Goal: Task Accomplishment & Management: Use online tool/utility

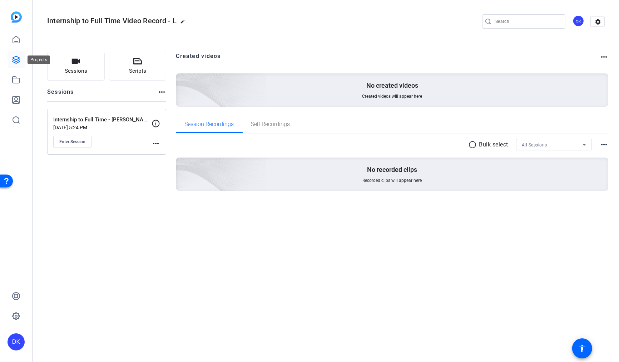
click at [13, 58] on icon at bounding box center [16, 59] width 7 height 7
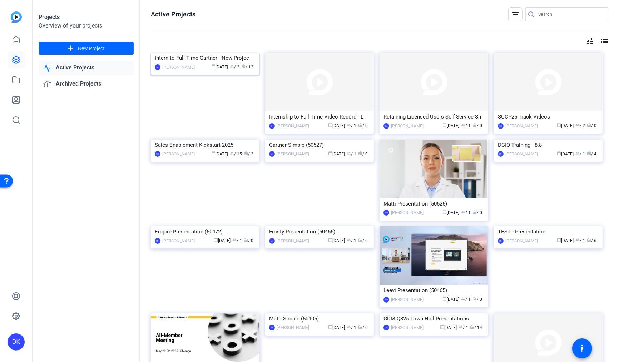
click at [234, 53] on img at bounding box center [205, 53] width 109 height 0
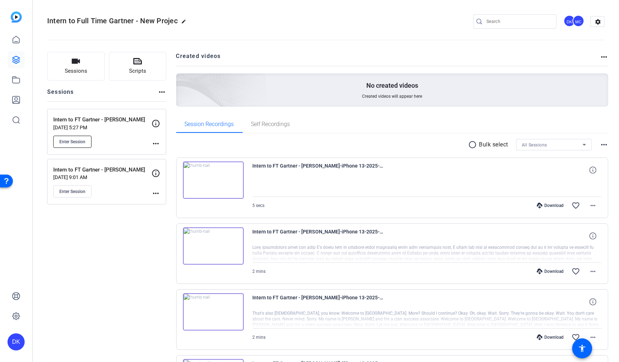
click at [82, 141] on span "Enter Session" at bounding box center [72, 142] width 26 height 6
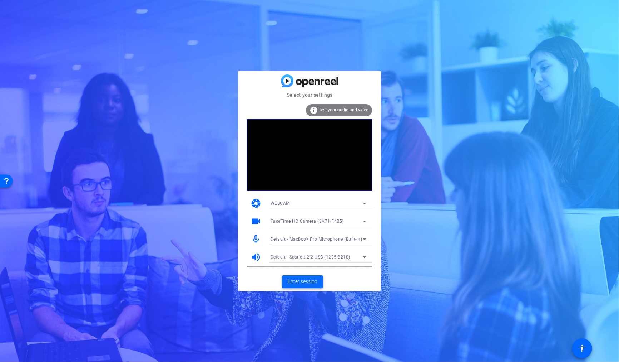
click at [307, 283] on span "Enter session" at bounding box center [303, 282] width 30 height 8
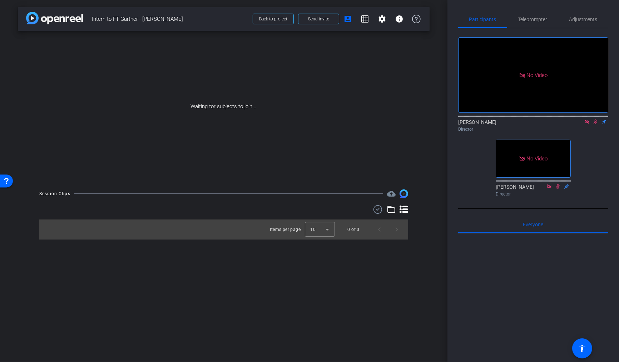
click at [595, 124] on icon at bounding box center [596, 121] width 4 height 5
click at [596, 124] on icon at bounding box center [596, 121] width 6 height 5
click at [587, 124] on icon at bounding box center [587, 121] width 6 height 5
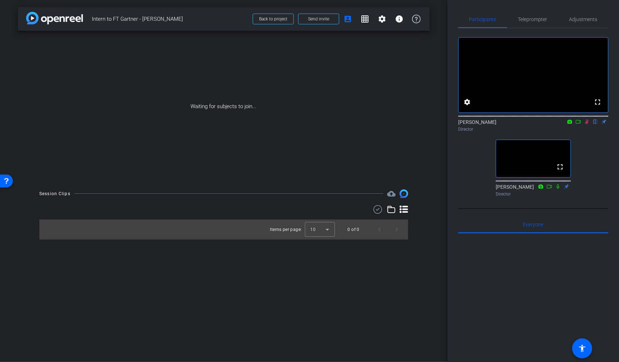
click at [580, 124] on icon at bounding box center [579, 121] width 6 height 5
click at [322, 22] on span at bounding box center [319, 18] width 40 height 17
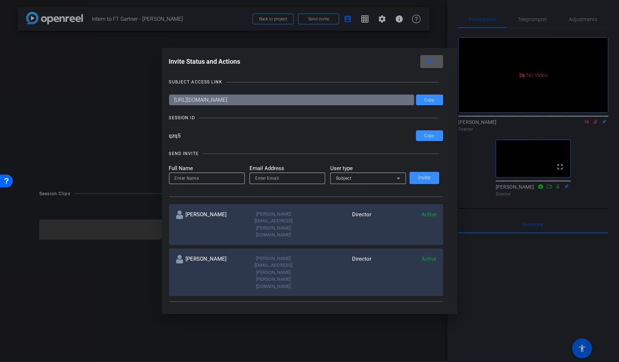
click at [192, 181] on input at bounding box center [207, 178] width 64 height 9
type input "Alexandrea"
paste input "Alexandrea Torres <Alexandrea.Torres@gartner.com>"
click at [262, 177] on input "Alexandrea Torres <Alexandrea.Torres@gartner.com" at bounding box center [287, 178] width 64 height 9
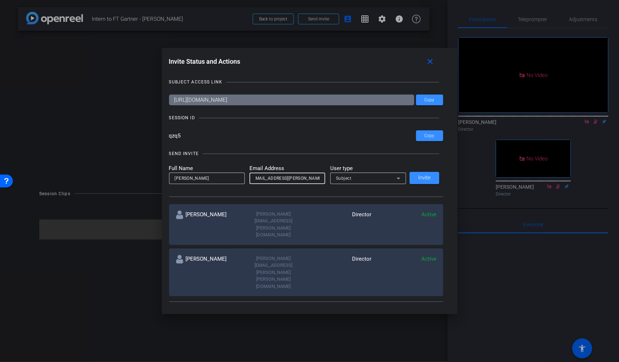
scroll to position [0, 0]
type input "Alexandrea.Torres@gartner.com"
click at [366, 178] on div "Subject" at bounding box center [366, 177] width 61 height 9
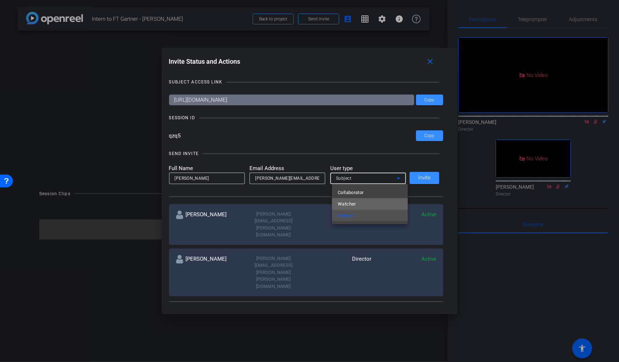
click at [365, 203] on mat-option "Watcher" at bounding box center [370, 203] width 76 height 11
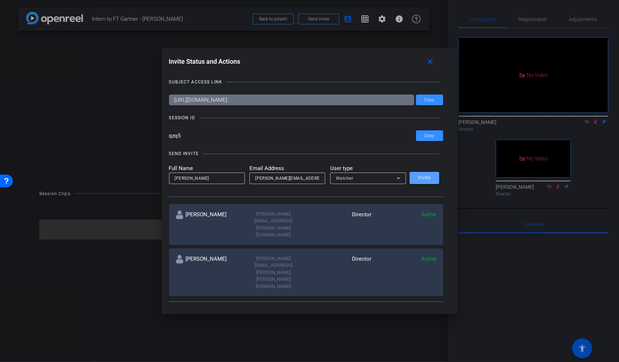
click at [428, 177] on span "Invite" at bounding box center [424, 177] width 13 height 5
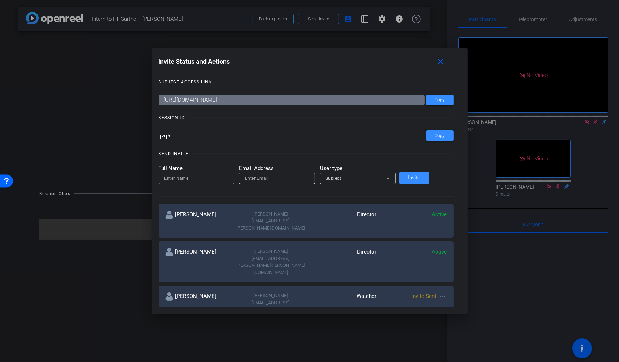
click at [201, 179] on input at bounding box center [197, 178] width 64 height 9
type input "Angela Pittman"
paste input "Angela Pittman <Angela.Pittman@gartner.com>"
click at [261, 179] on input "Angela Pittman <Angela.Pittman@gartner.com" at bounding box center [277, 178] width 64 height 9
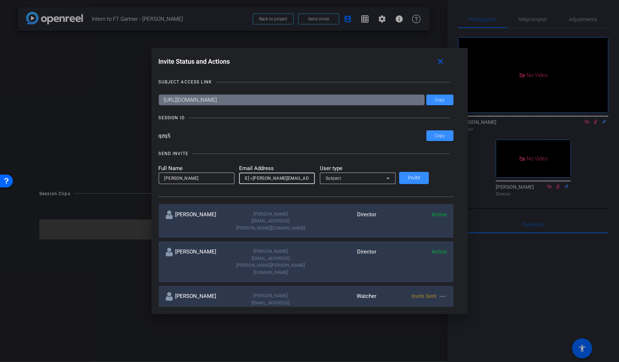
scroll to position [0, 0]
drag, startPoint x: 262, startPoint y: 178, endPoint x: 211, endPoint y: 177, distance: 51.5
click at [211, 177] on form "Full Name Angela Pittman Email Address Angela Pittman <Angela.Pittman@gartner.c…" at bounding box center [277, 174] width 237 height 20
type input "Angela.Pittman@gartner.com"
click at [378, 180] on div "Subject" at bounding box center [356, 177] width 61 height 9
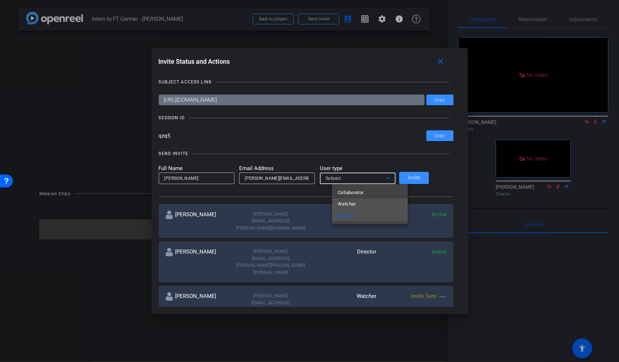
click at [363, 201] on mat-option "Watcher" at bounding box center [370, 203] width 76 height 11
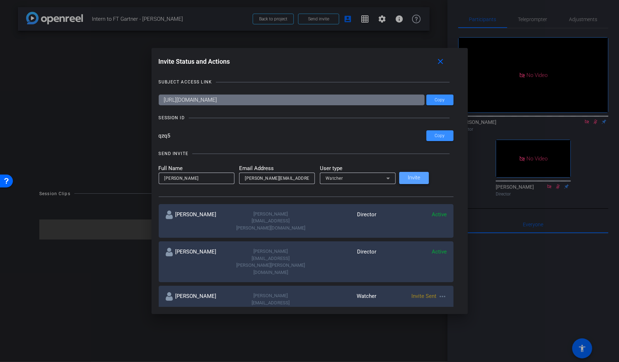
click at [421, 179] on span "Invite" at bounding box center [414, 177] width 13 height 5
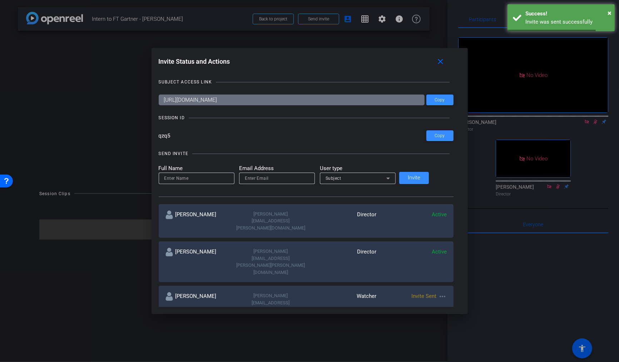
click at [198, 181] on input at bounding box center [197, 178] width 64 height 9
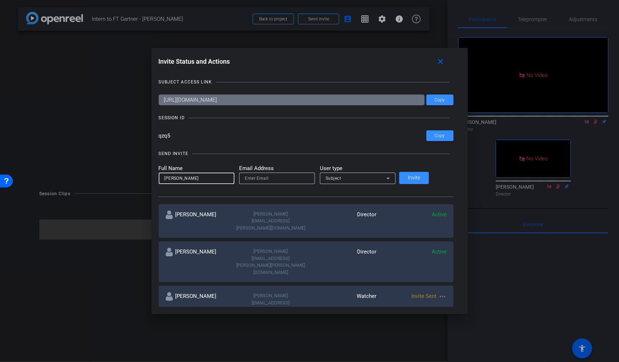
type input "Meghan Reilly"
click at [290, 176] on input "email" at bounding box center [277, 178] width 64 height 9
paste input "Meghan Reilly <Meghan.Reilly@gartner.com>"
drag, startPoint x: 265, startPoint y: 179, endPoint x: 239, endPoint y: 180, distance: 25.8
click at [239, 180] on form "Full Name Meghan Reilly Email Address Meghan Reilly <Meghan.Reilly@gartner.com …" at bounding box center [277, 174] width 237 height 20
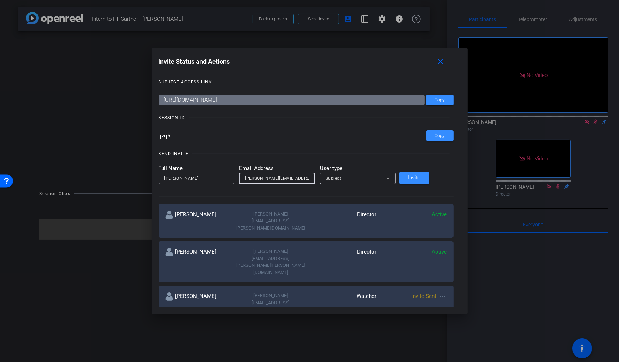
type input "Meghan.Reilly@gartner.com"
click at [364, 177] on div "Subject" at bounding box center [356, 177] width 61 height 9
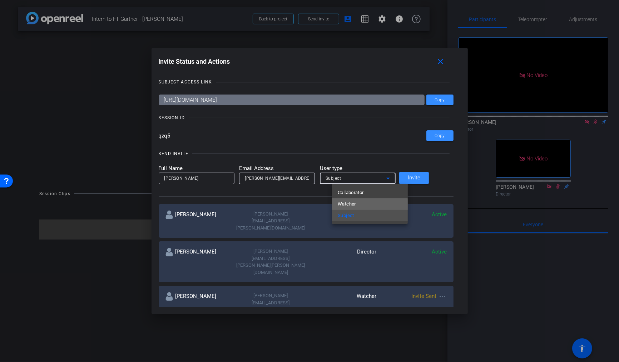
click at [359, 205] on mat-option "Watcher" at bounding box center [370, 203] width 76 height 11
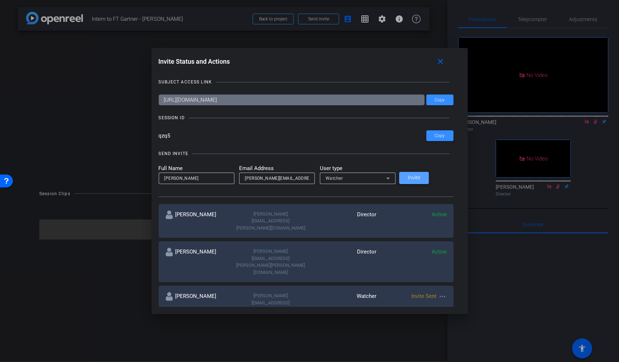
click at [421, 178] on span "Invite" at bounding box center [414, 177] width 13 height 5
click at [436, 63] on mat-icon "close" at bounding box center [440, 61] width 9 height 9
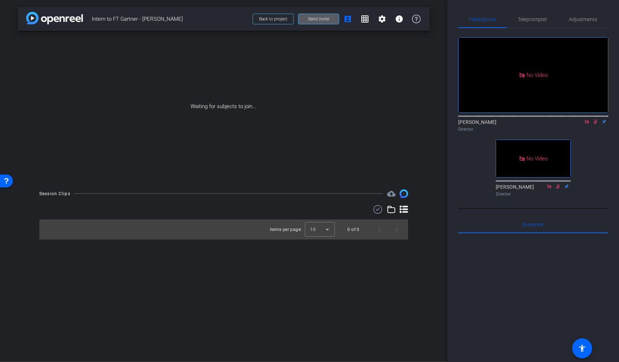
click at [298, 14] on button "Send invite" at bounding box center [318, 19] width 41 height 11
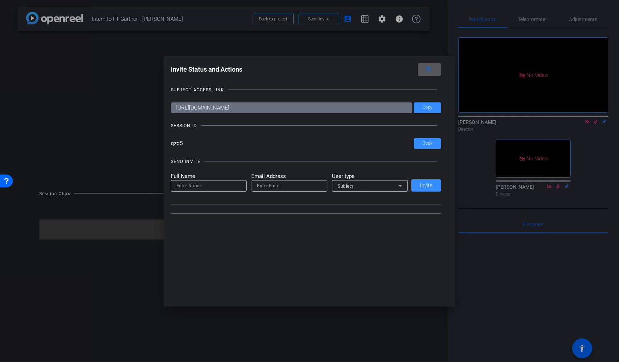
click at [418, 63] on button "close" at bounding box center [429, 69] width 23 height 13
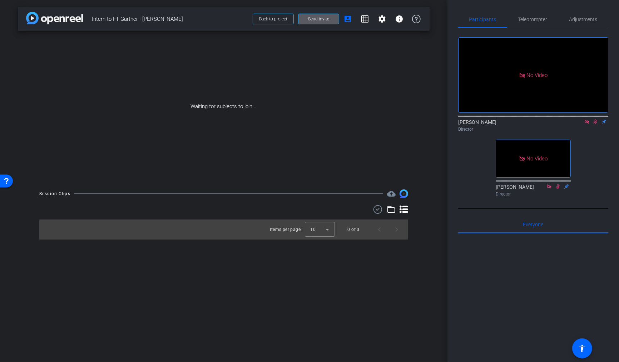
click at [298, 14] on button "Send invite" at bounding box center [318, 19] width 41 height 11
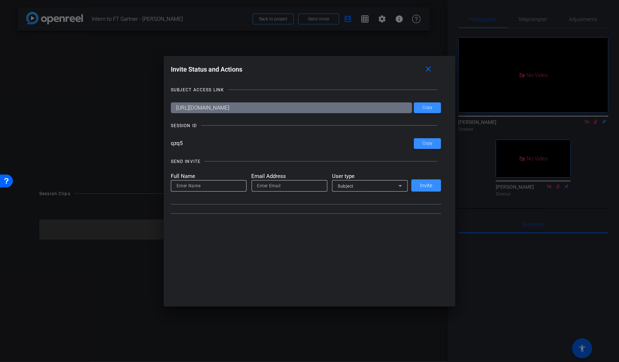
click at [418, 63] on button "close" at bounding box center [429, 69] width 23 height 13
click at [298, 14] on button "Send invite" at bounding box center [318, 19] width 41 height 11
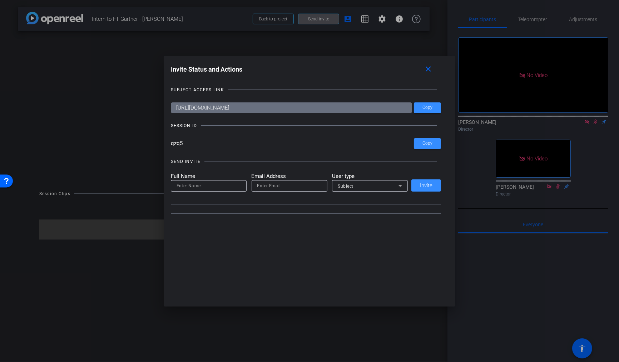
click at [298, 14] on button "Send invite" at bounding box center [318, 19] width 41 height 11
click at [418, 63] on button "close" at bounding box center [429, 69] width 23 height 13
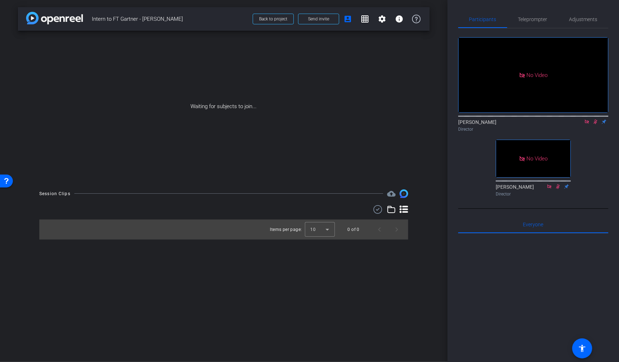
click at [298, 14] on button "Send invite" at bounding box center [318, 19] width 41 height 11
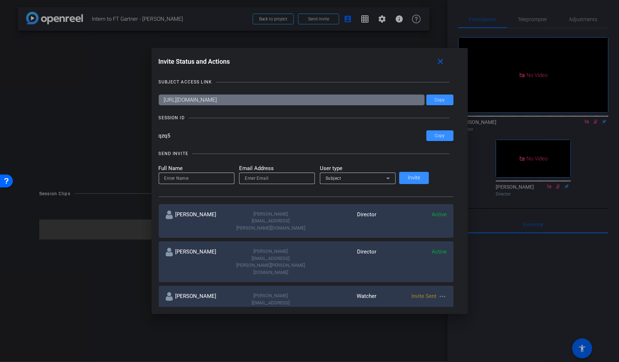
click at [185, 135] on input "qzq5" at bounding box center [293, 135] width 268 height 11
drag, startPoint x: 185, startPoint y: 135, endPoint x: 167, endPoint y: 135, distance: 17.9
click at [167, 135] on div "Invite Status and Actions close SUBJECT ACCESS LINK https://capture.openreel.co…" at bounding box center [310, 180] width 317 height 265
click at [436, 64] on mat-icon "close" at bounding box center [440, 61] width 9 height 9
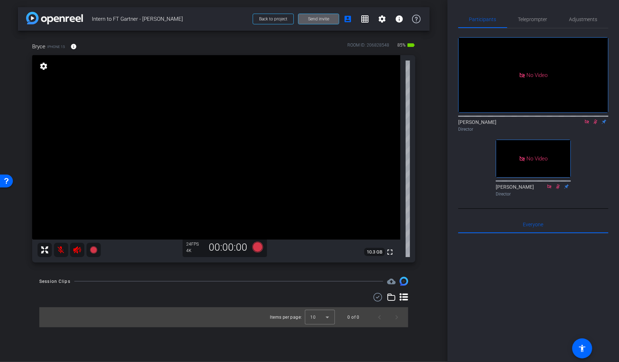
click at [314, 22] on span at bounding box center [319, 18] width 40 height 17
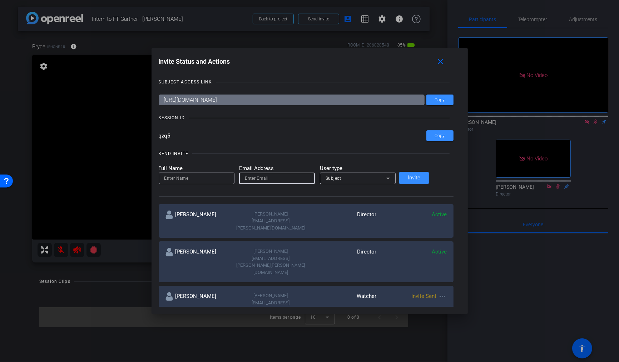
click at [269, 181] on input "email" at bounding box center [277, 178] width 64 height 9
paste input "Frank W. Lee <Frank.Lee@gartner.com>"
click at [274, 180] on input "Frank W. Lee <Frank.Lee@gartner.com>" at bounding box center [277, 178] width 64 height 9
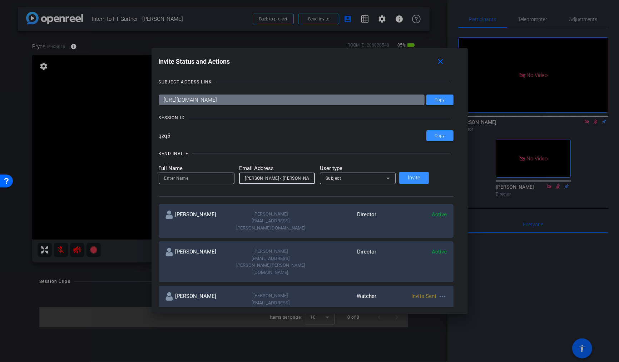
drag, startPoint x: 270, startPoint y: 178, endPoint x: 226, endPoint y: 179, distance: 43.6
click at [226, 179] on form "Full Name Email Address Frank W. Lee <Frank.Lee@gartner.com> User type Subject" at bounding box center [277, 174] width 237 height 20
click at [304, 178] on input "Frank.Lee@gartner.com>" at bounding box center [277, 178] width 64 height 9
type input "Frank.Lee@gartner.com"
click at [342, 179] on span "Subject" at bounding box center [334, 178] width 16 height 5
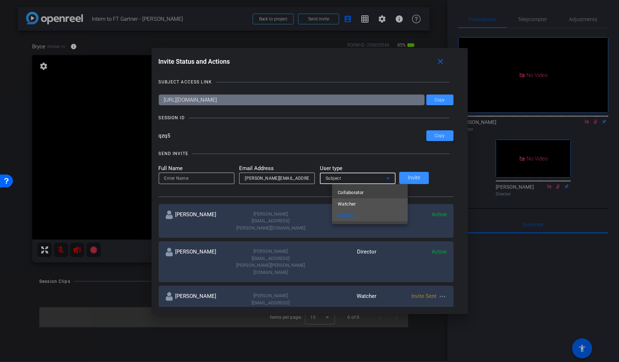
click at [360, 205] on mat-option "Watcher" at bounding box center [370, 203] width 76 height 11
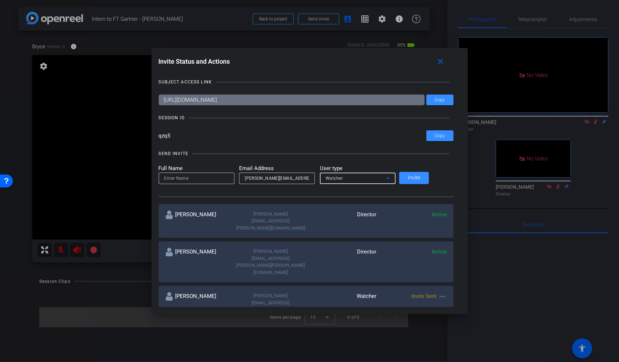
click at [222, 179] on input at bounding box center [197, 178] width 64 height 9
type input "Frank Lee"
click at [421, 180] on span "Invite" at bounding box center [414, 177] width 13 height 5
click at [121, 172] on div at bounding box center [309, 181] width 619 height 362
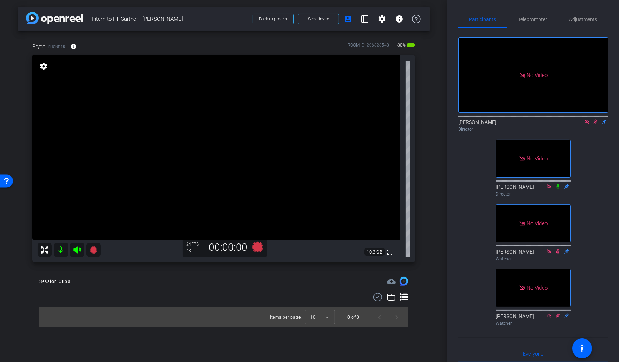
click at [596, 124] on icon at bounding box center [596, 121] width 4 height 5
click at [588, 124] on icon at bounding box center [587, 121] width 6 height 5
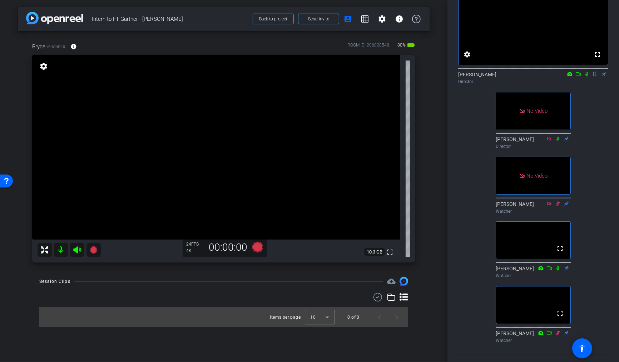
scroll to position [43, 0]
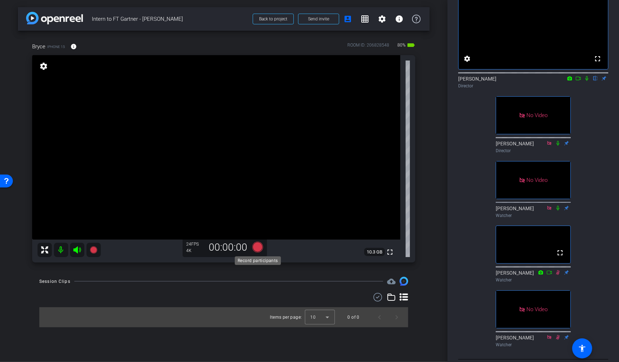
click at [258, 248] on icon at bounding box center [257, 246] width 11 height 11
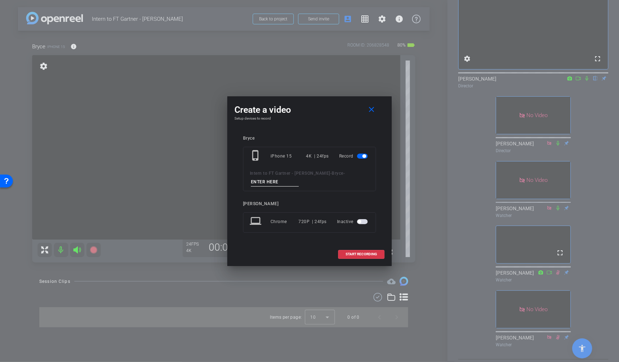
click at [281, 183] on input at bounding box center [275, 181] width 48 height 9
type input "Test 1"
click at [363, 252] on span "START RECORDING" at bounding box center [361, 254] width 31 height 4
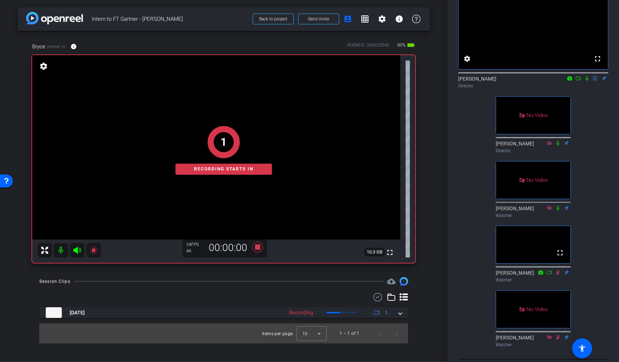
click at [579, 81] on icon at bounding box center [579, 78] width 6 height 5
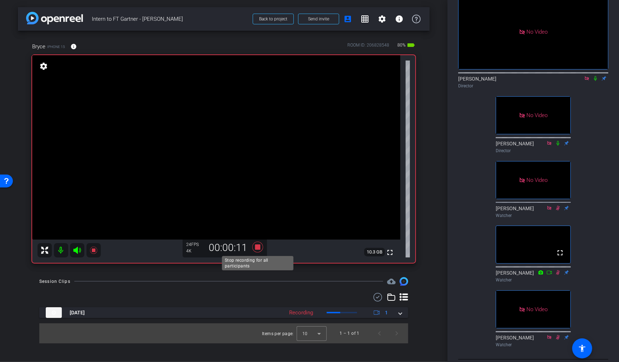
click at [256, 248] on icon at bounding box center [257, 246] width 11 height 11
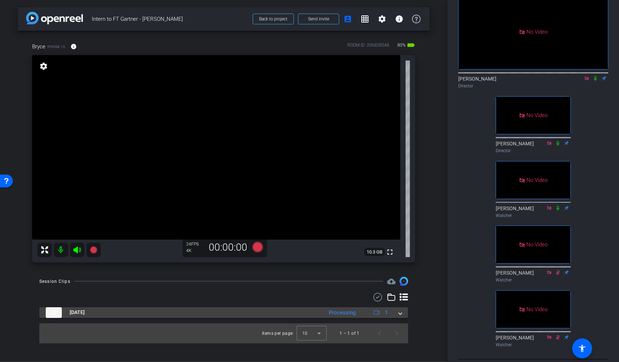
click at [400, 312] on span at bounding box center [400, 312] width 3 height 8
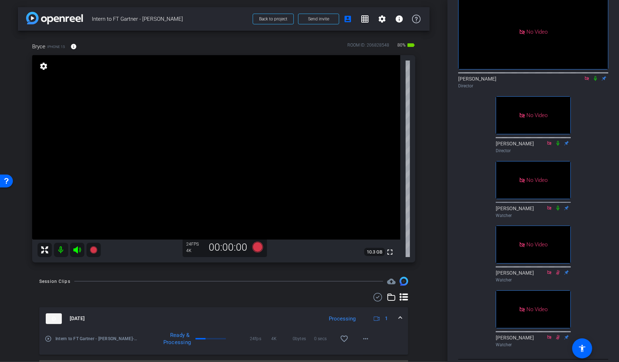
scroll to position [18, 0]
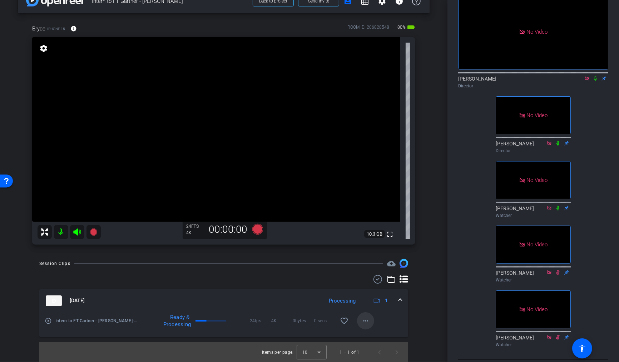
click at [365, 319] on mat-icon "more_horiz" at bounding box center [366, 320] width 9 height 9
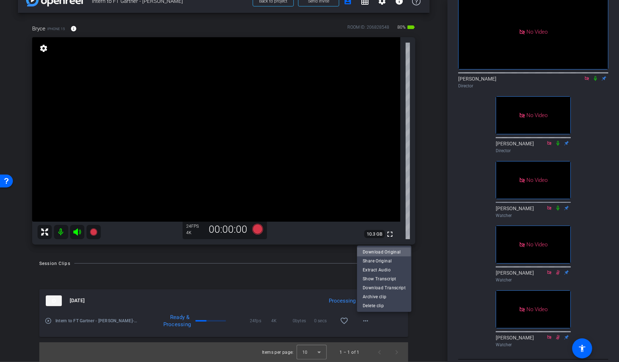
click at [381, 252] on span "Download Original" at bounding box center [384, 251] width 43 height 9
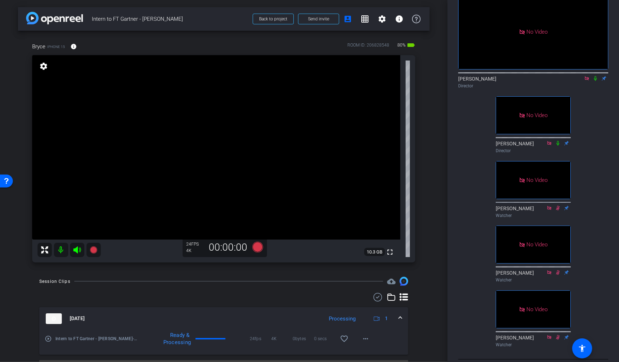
scroll to position [14, 0]
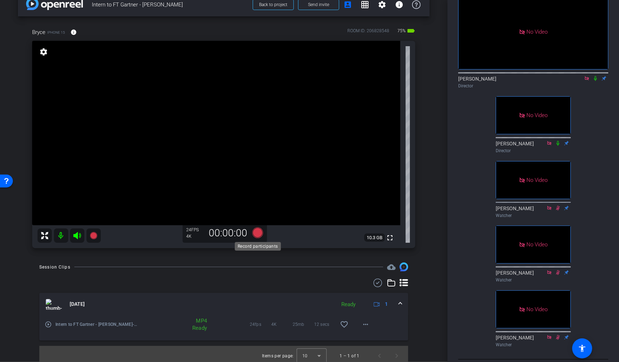
click at [257, 234] on icon at bounding box center [257, 232] width 11 height 11
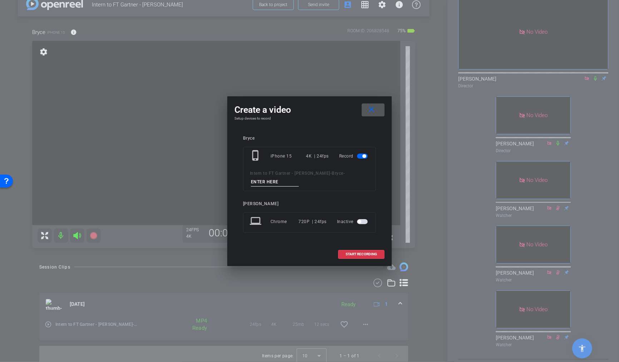
click at [283, 184] on input at bounding box center [275, 181] width 48 height 9
type input "TK1"
click at [357, 254] on span "START RECORDING" at bounding box center [361, 254] width 31 height 4
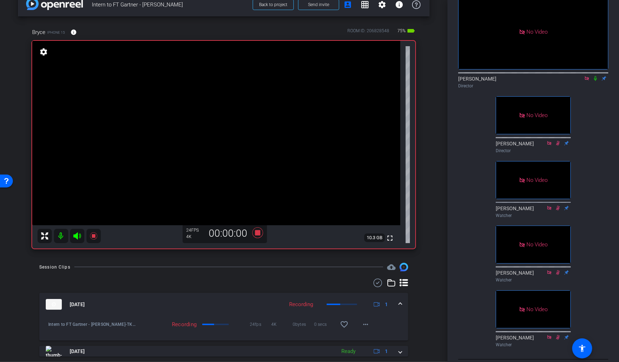
scroll to position [14, 0]
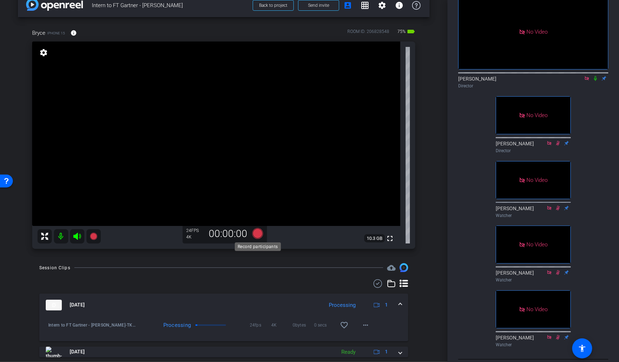
click at [259, 233] on icon at bounding box center [257, 232] width 11 height 11
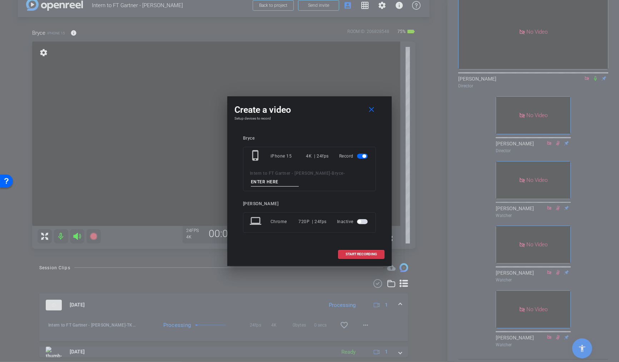
click at [259, 233] on div "Bryce phone_iphone iPhone 15 4K | 24fps Record Intern to FT Gartner - Bryce Kel…" at bounding box center [310, 188] width 150 height 121
click at [359, 254] on span "START RECORDING" at bounding box center [361, 254] width 31 height 4
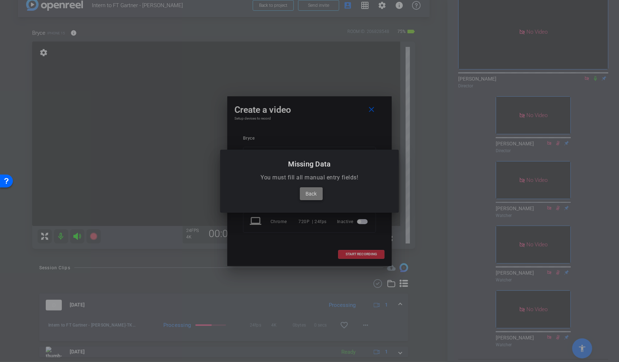
click at [315, 197] on span "Back" at bounding box center [311, 193] width 11 height 9
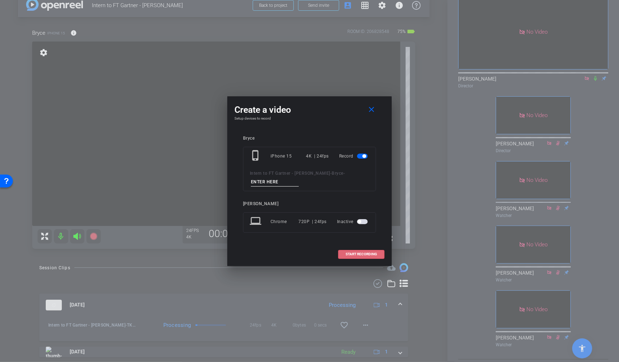
click at [282, 183] on input at bounding box center [275, 181] width 48 height 9
type input "TK2"
click at [363, 253] on span "START RECORDING" at bounding box center [361, 254] width 31 height 4
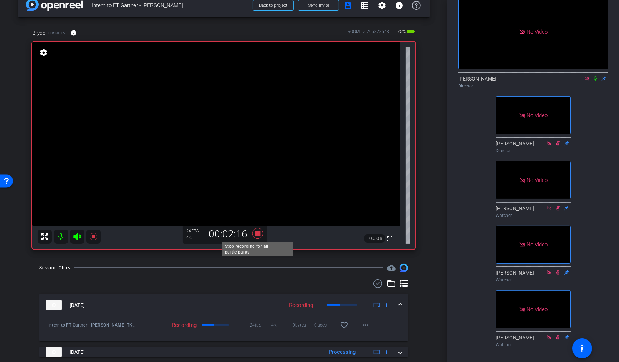
click at [258, 233] on icon at bounding box center [257, 233] width 11 height 11
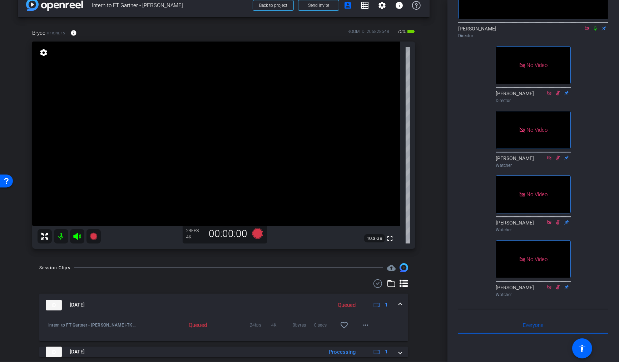
scroll to position [95, 0]
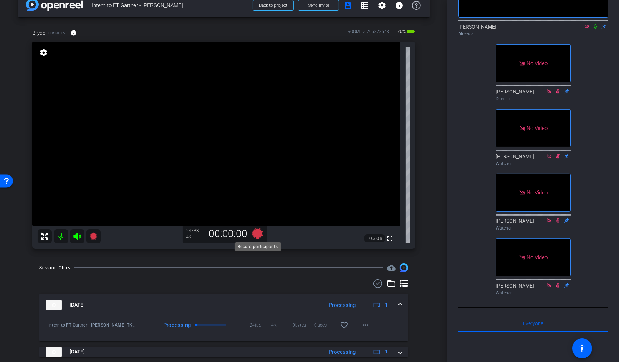
click at [257, 230] on icon at bounding box center [257, 232] width 11 height 11
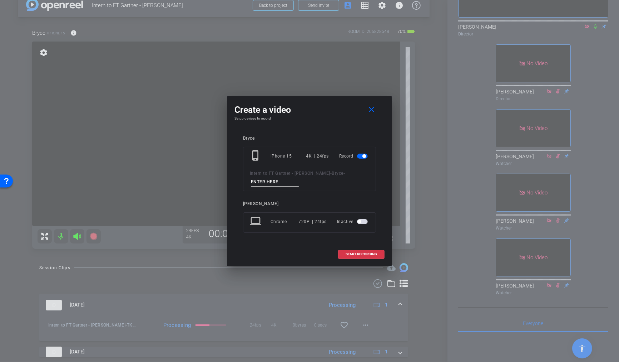
click at [280, 182] on input at bounding box center [275, 181] width 48 height 9
type input "TK3"
click at [359, 255] on span at bounding box center [362, 253] width 46 height 17
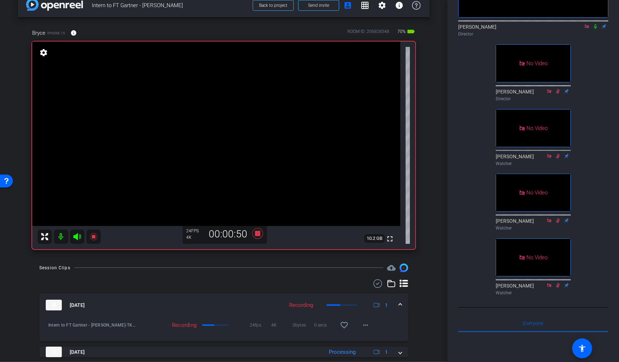
click at [596, 29] on icon at bounding box center [596, 26] width 6 height 5
click at [595, 29] on icon at bounding box center [596, 26] width 4 height 5
click at [596, 29] on icon at bounding box center [595, 26] width 3 height 5
click at [596, 29] on icon at bounding box center [596, 26] width 4 height 5
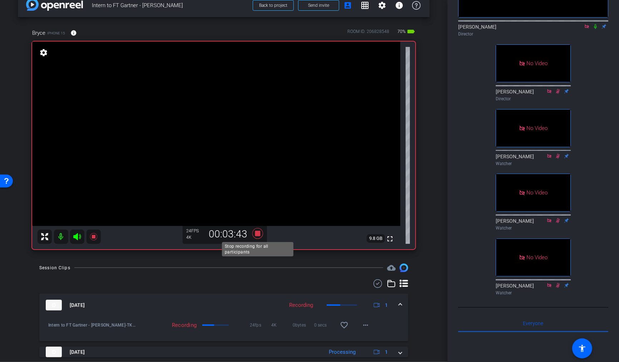
click at [258, 233] on icon at bounding box center [257, 233] width 11 height 11
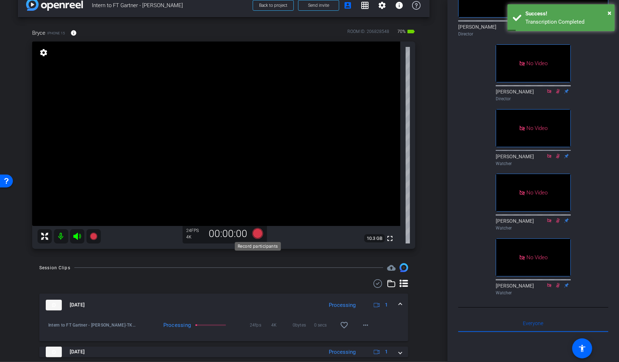
click at [258, 233] on icon at bounding box center [257, 232] width 11 height 11
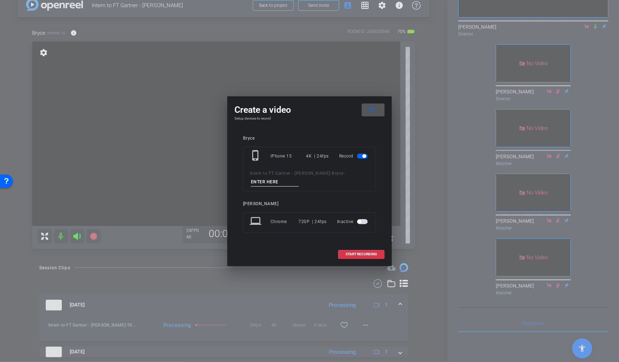
click at [278, 183] on input at bounding box center [275, 181] width 48 height 9
type input "TK5"
click at [364, 254] on span "START RECORDING" at bounding box center [361, 254] width 31 height 4
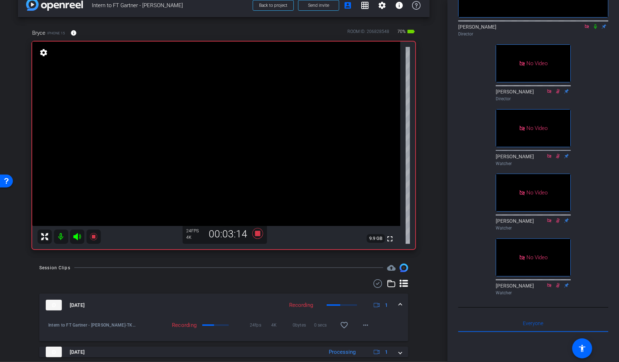
click at [596, 29] on icon at bounding box center [595, 26] width 3 height 5
click at [596, 29] on icon at bounding box center [596, 26] width 4 height 5
click at [598, 29] on icon at bounding box center [596, 26] width 6 height 5
click at [597, 29] on icon at bounding box center [596, 26] width 6 height 5
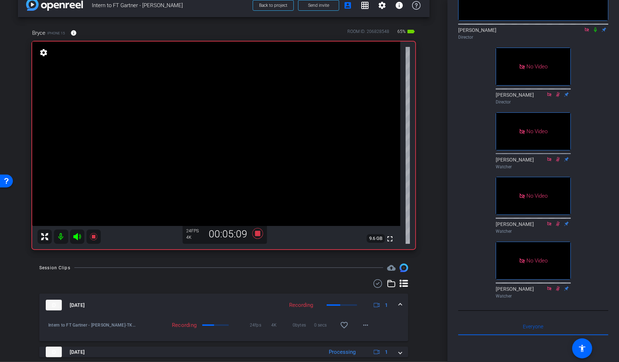
click at [598, 32] on icon at bounding box center [596, 29] width 6 height 5
click at [596, 32] on icon at bounding box center [596, 29] width 6 height 5
click at [597, 32] on icon at bounding box center [596, 29] width 6 height 5
click at [596, 32] on icon at bounding box center [596, 29] width 6 height 5
click at [256, 232] on icon at bounding box center [257, 233] width 11 height 11
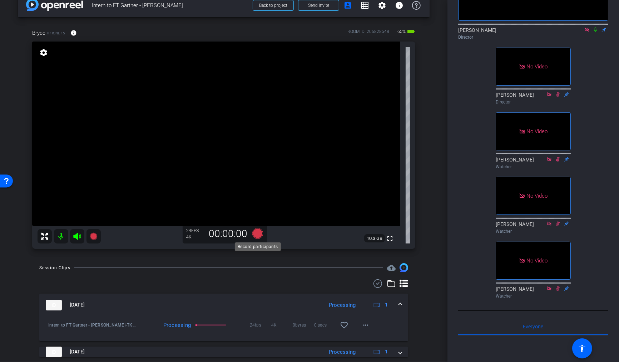
click at [260, 234] on icon at bounding box center [257, 232] width 11 height 11
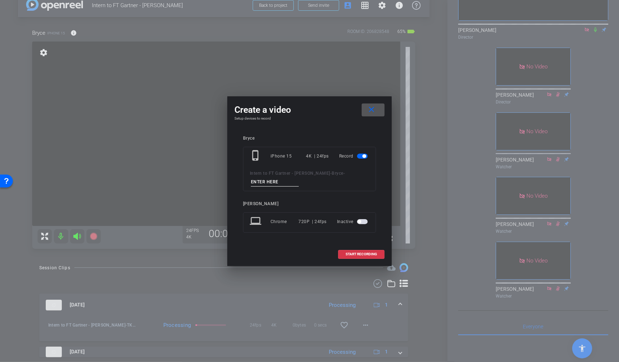
click at [286, 184] on input at bounding box center [275, 181] width 48 height 9
type input "Closing_Opening Alt Shots"
click at [363, 254] on span "START RECORDING" at bounding box center [361, 254] width 31 height 4
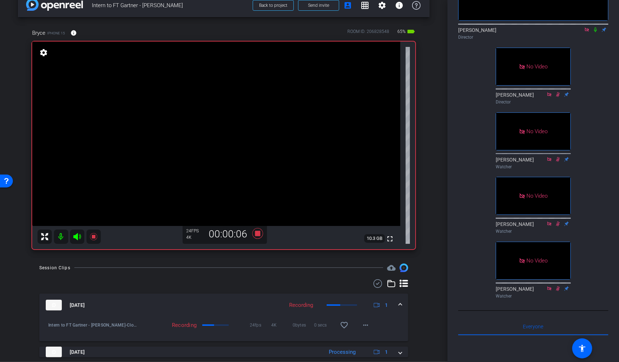
click at [597, 32] on icon at bounding box center [595, 30] width 3 height 5
click at [597, 32] on icon at bounding box center [596, 30] width 4 height 5
click at [595, 32] on icon at bounding box center [595, 30] width 3 height 5
click at [595, 32] on icon at bounding box center [596, 30] width 4 height 5
click at [595, 32] on icon at bounding box center [595, 30] width 3 height 5
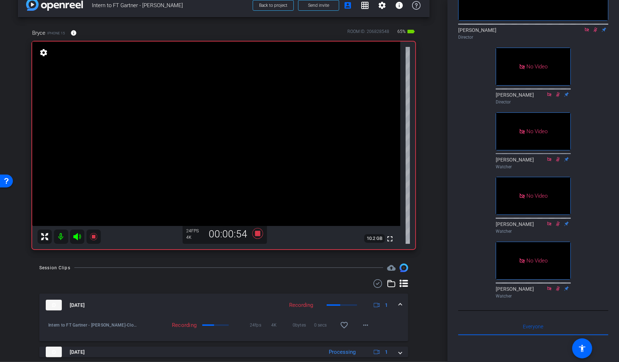
click at [595, 32] on icon at bounding box center [596, 30] width 4 height 5
click at [595, 32] on icon at bounding box center [595, 30] width 3 height 5
click at [595, 33] on icon at bounding box center [596, 30] width 4 height 5
click at [595, 33] on icon at bounding box center [595, 30] width 3 height 5
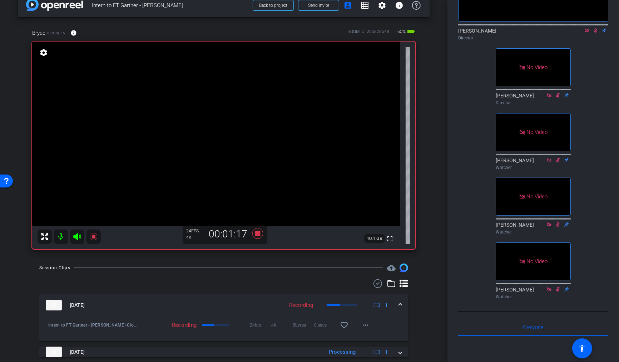
click at [596, 33] on icon at bounding box center [596, 30] width 4 height 5
click at [598, 33] on icon at bounding box center [596, 30] width 6 height 5
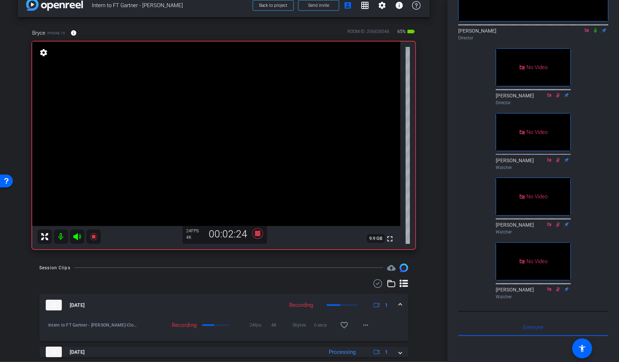
click at [598, 33] on icon at bounding box center [596, 30] width 6 height 5
click at [597, 33] on icon at bounding box center [596, 30] width 6 height 5
click at [256, 232] on icon at bounding box center [257, 233] width 11 height 11
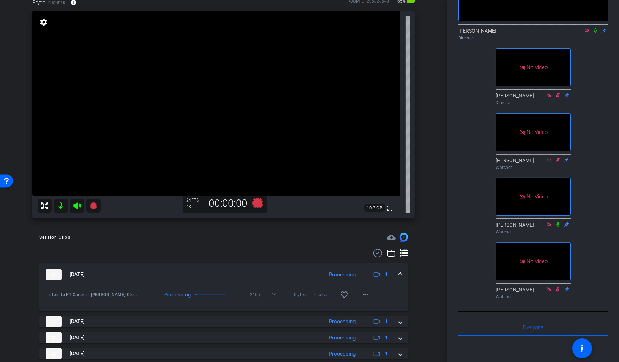
scroll to position [98, 0]
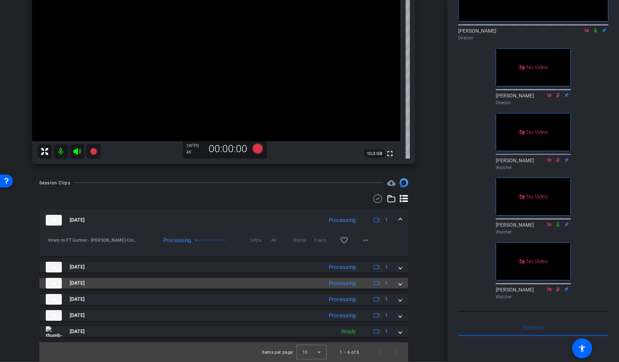
click at [401, 283] on span at bounding box center [400, 283] width 3 height 8
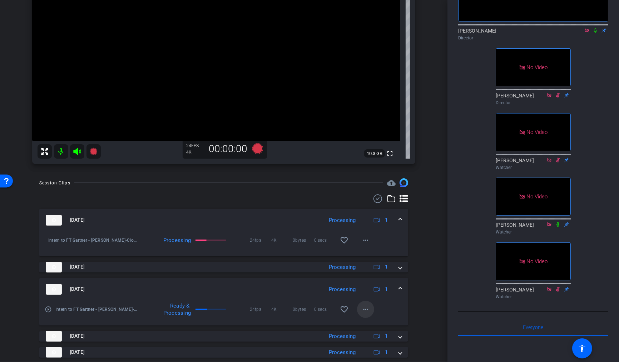
click at [368, 311] on mat-icon "more_horiz" at bounding box center [366, 309] width 9 height 9
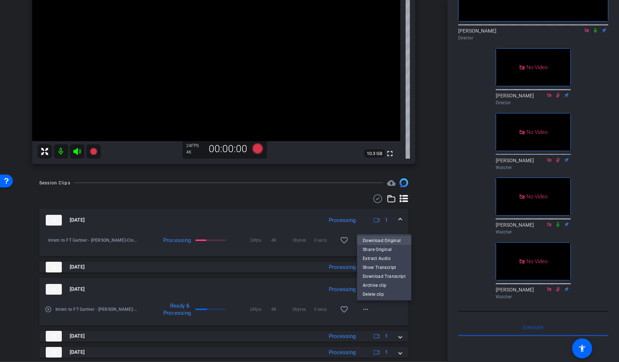
click at [395, 237] on span "Download Original" at bounding box center [384, 240] width 43 height 9
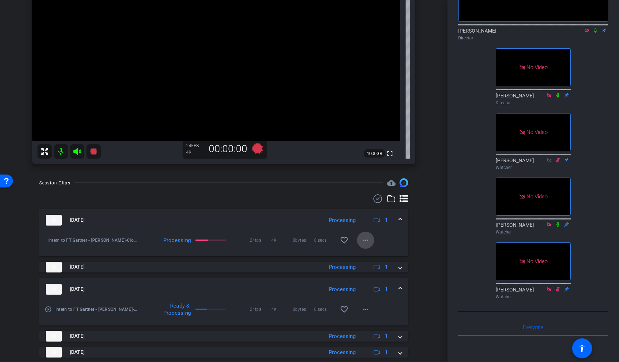
click at [368, 241] on mat-icon "more_horiz" at bounding box center [366, 240] width 9 height 9
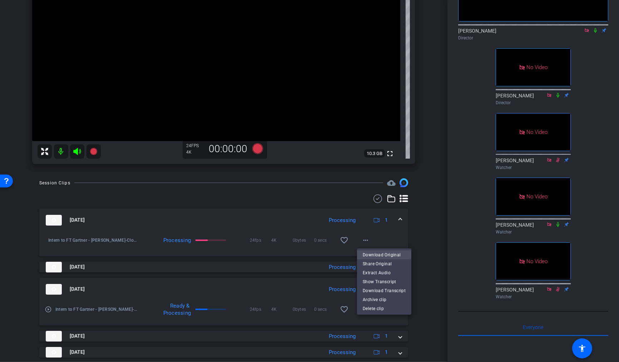
click at [374, 254] on span "Download Original" at bounding box center [384, 254] width 43 height 9
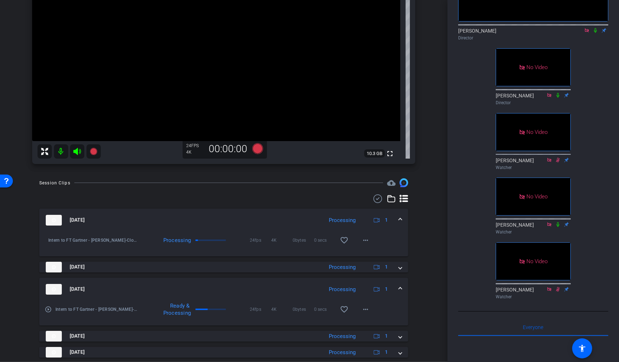
click at [597, 33] on icon at bounding box center [595, 30] width 3 height 5
drag, startPoint x: 584, startPoint y: 64, endPoint x: 595, endPoint y: 44, distance: 22.1
click at [590, 59] on div "No Video David King Director No Video Michael Caso Director No Video Frank Lee …" at bounding box center [534, 119] width 150 height 365
click at [596, 33] on icon at bounding box center [596, 30] width 6 height 5
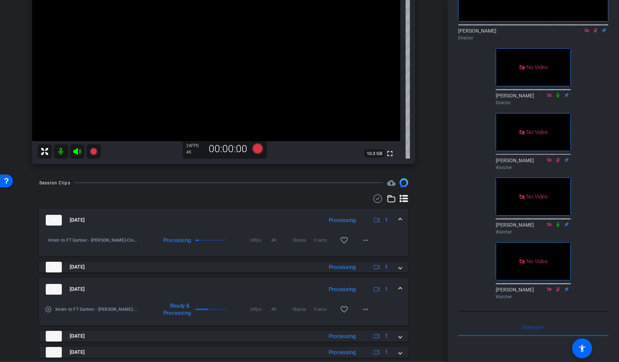
click at [594, 33] on icon at bounding box center [596, 30] width 6 height 5
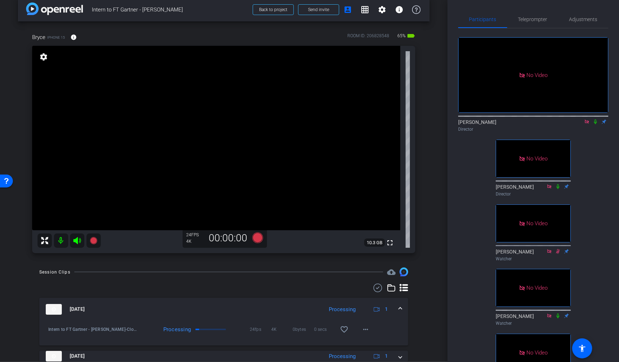
scroll to position [0, 0]
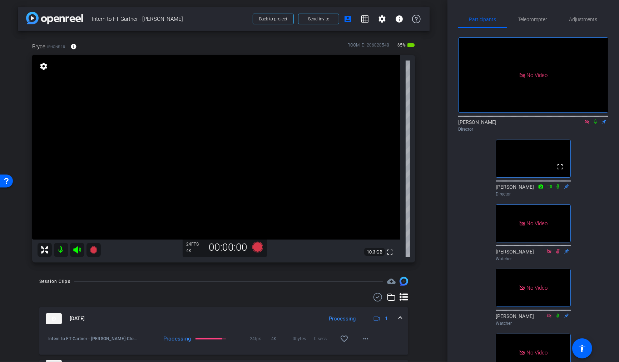
click at [587, 124] on icon at bounding box center [587, 121] width 6 height 5
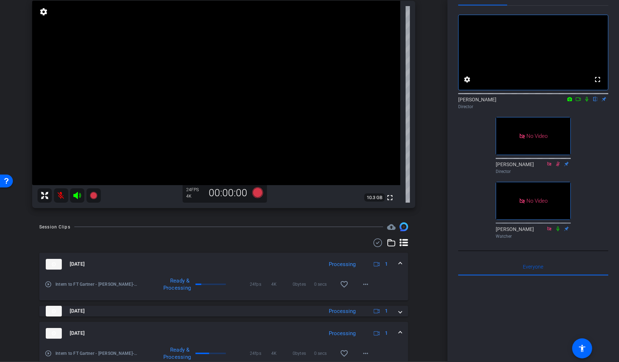
scroll to position [18, 0]
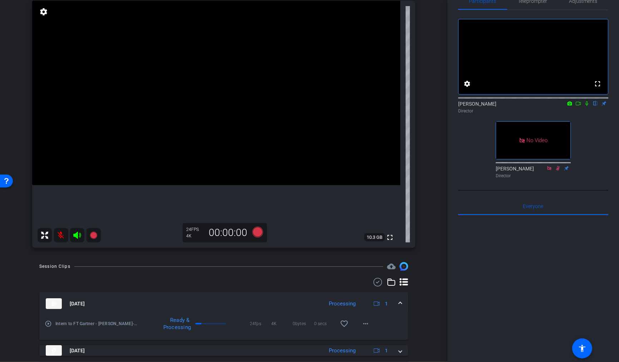
click at [579, 106] on icon at bounding box center [579, 103] width 6 height 5
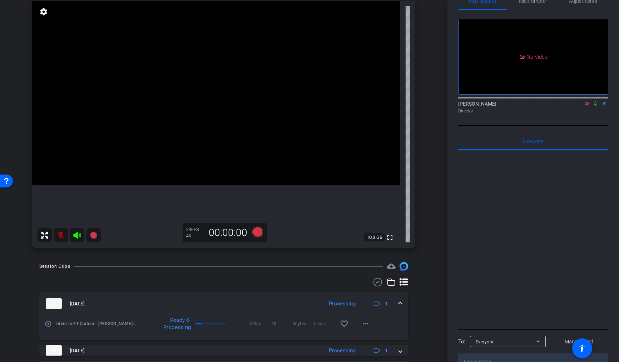
click at [597, 106] on icon at bounding box center [596, 103] width 6 height 5
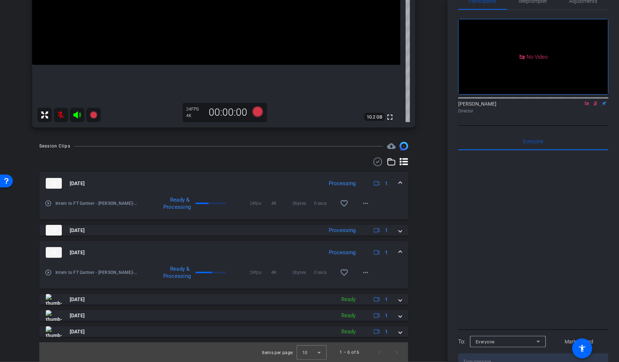
scroll to position [48, 0]
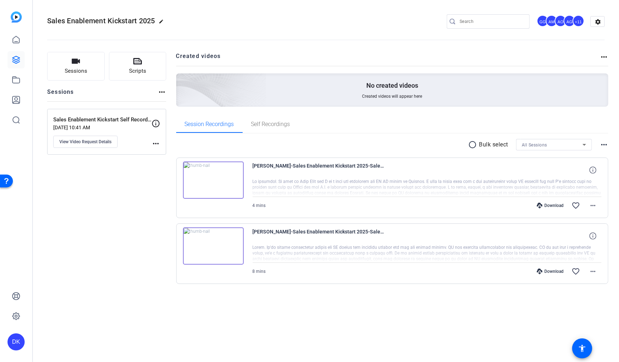
click at [567, 20] on div "AG" at bounding box center [570, 21] width 12 height 12
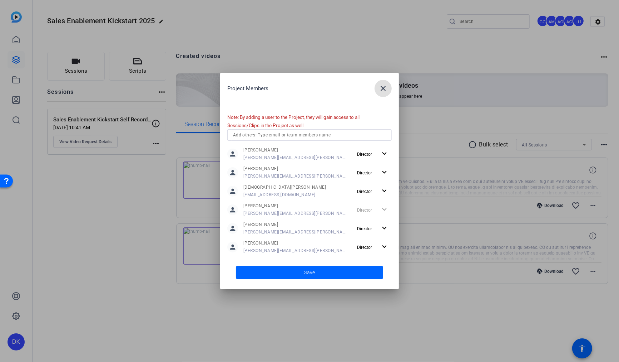
scroll to position [168, 0]
click at [384, 89] on mat-icon "close" at bounding box center [383, 88] width 9 height 9
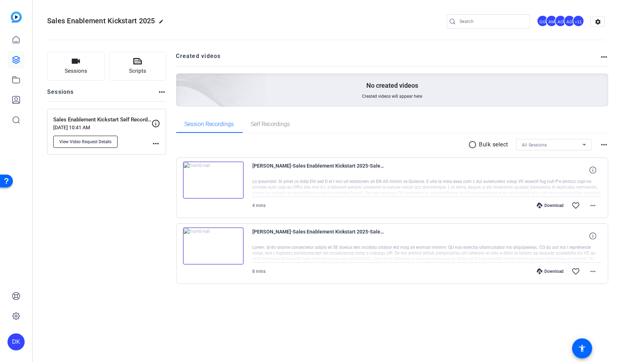
click at [100, 141] on span "View Video Request Details" at bounding box center [85, 142] width 52 height 6
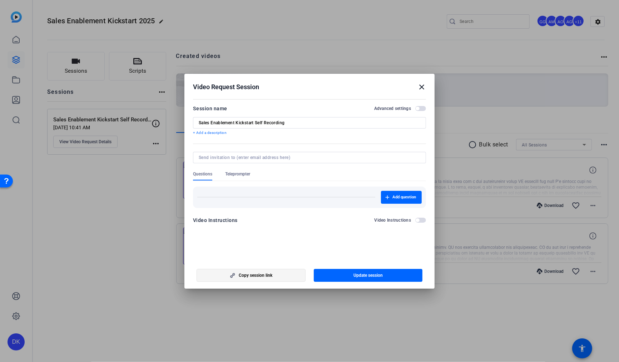
click at [251, 274] on span "Copy session link" at bounding box center [256, 275] width 34 height 6
click at [423, 86] on mat-icon "close" at bounding box center [422, 87] width 9 height 9
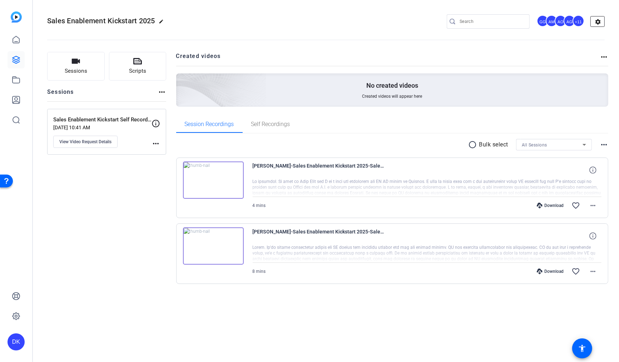
click at [599, 22] on mat-icon "settings" at bounding box center [598, 21] width 14 height 11
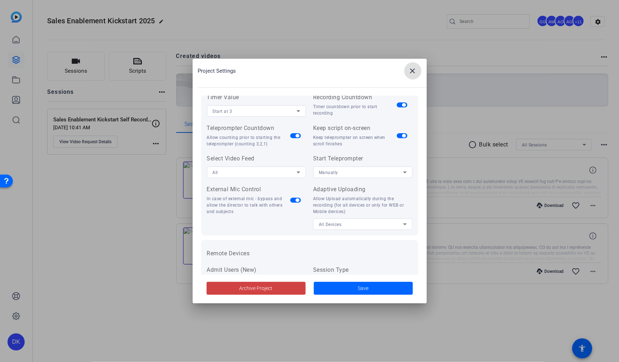
scroll to position [147, 0]
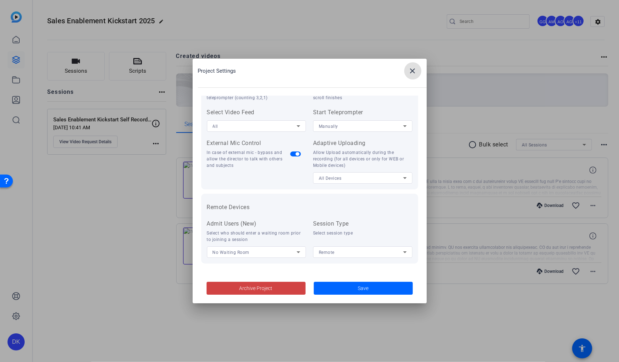
click at [411, 71] on mat-icon "close" at bounding box center [413, 71] width 9 height 9
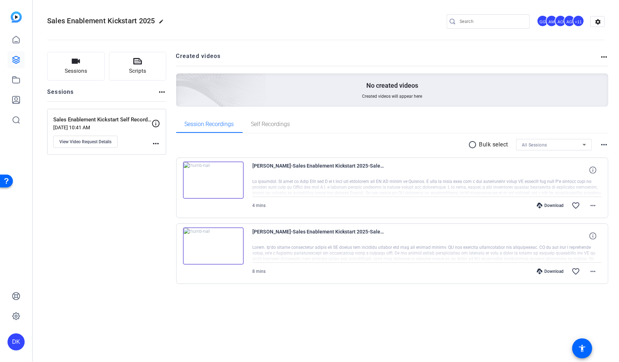
click at [156, 142] on mat-icon "more_horiz" at bounding box center [156, 143] width 9 height 9
click at [151, 190] on div at bounding box center [309, 181] width 619 height 362
click at [605, 58] on mat-icon "more_horiz" at bounding box center [604, 57] width 9 height 9
click at [593, 48] on div at bounding box center [309, 181] width 619 height 362
click at [599, 22] on mat-icon "settings" at bounding box center [598, 21] width 14 height 11
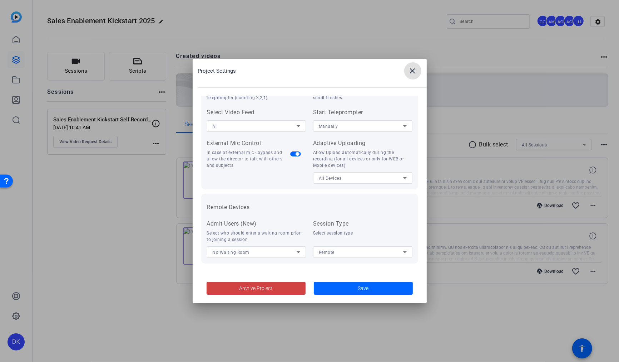
scroll to position [0, 0]
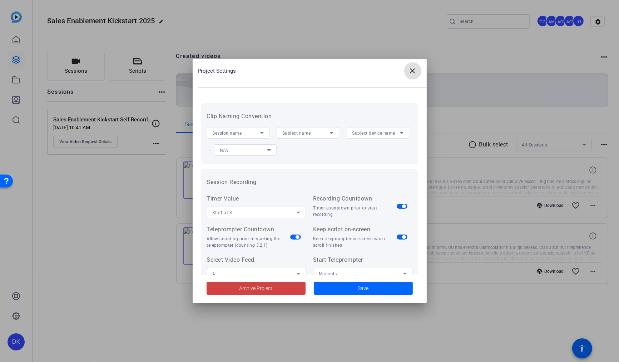
click at [413, 70] on mat-icon "close" at bounding box center [413, 71] width 9 height 9
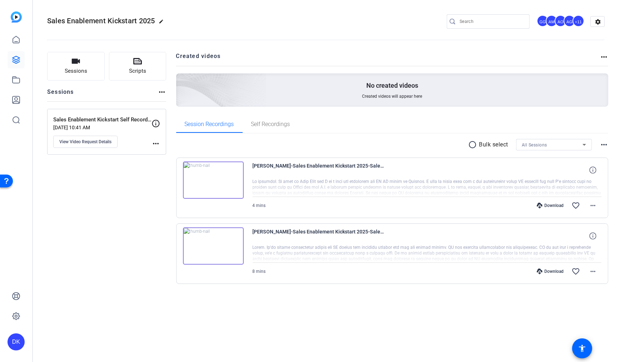
click at [557, 23] on div "AO" at bounding box center [561, 21] width 12 height 12
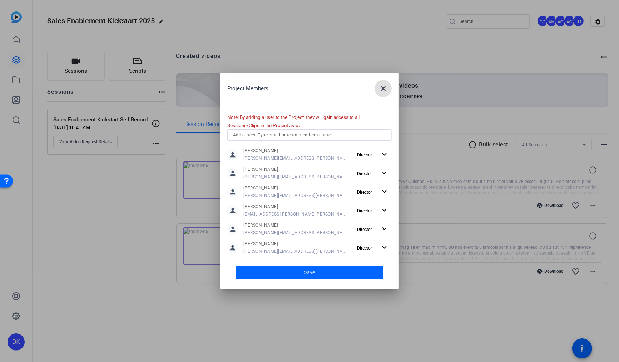
click at [287, 136] on input "text" at bounding box center [309, 135] width 153 height 9
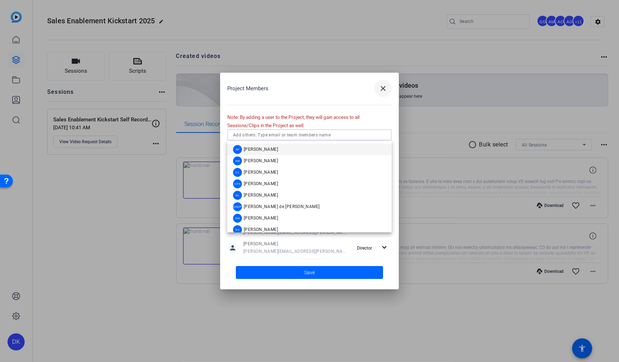
click at [384, 87] on mat-icon "close" at bounding box center [383, 88] width 9 height 9
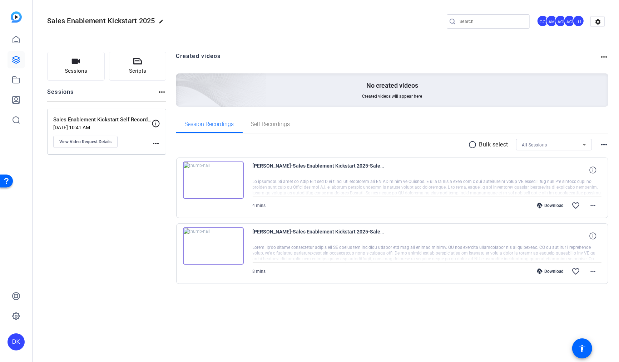
click at [560, 22] on div "AO" at bounding box center [561, 21] width 12 height 12
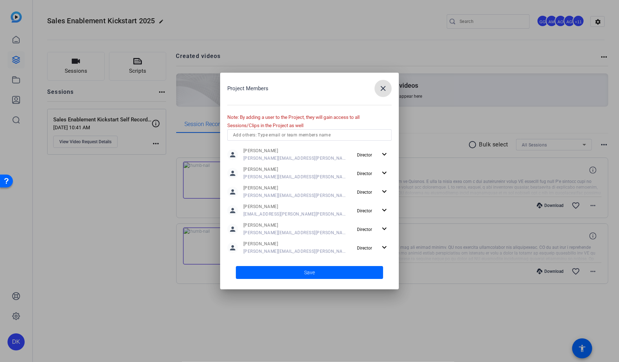
click at [285, 135] on input "text" at bounding box center [309, 135] width 153 height 9
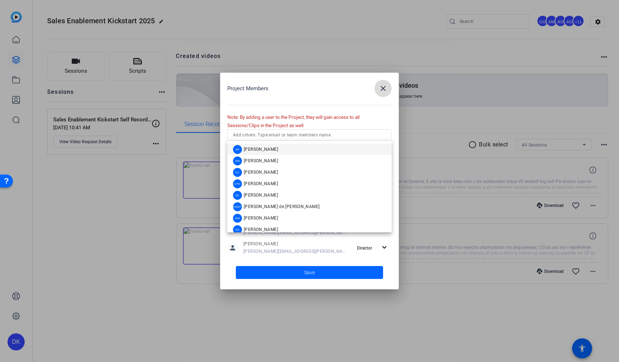
click at [379, 88] on span "button" at bounding box center [383, 88] width 17 height 17
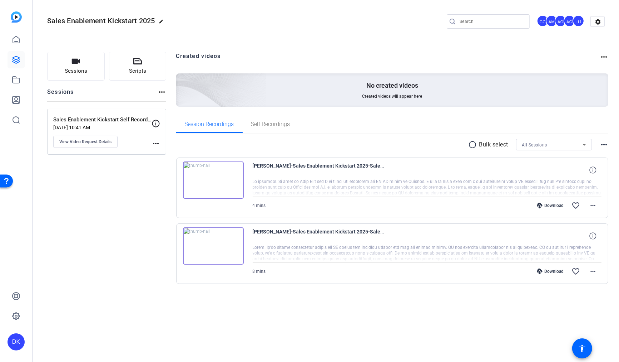
click at [602, 143] on mat-icon "more_horiz" at bounding box center [604, 144] width 9 height 9
click at [466, 117] on div at bounding box center [309, 181] width 619 height 362
click at [280, 124] on span "Self Recordings" at bounding box center [270, 124] width 39 height 6
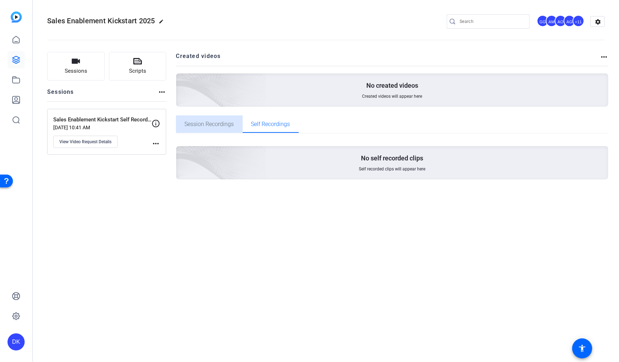
click at [213, 127] on span "Session Recordings" at bounding box center [209, 124] width 49 height 6
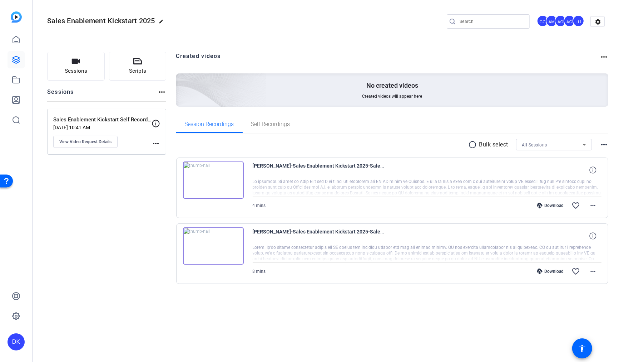
click at [475, 21] on input "Search" at bounding box center [492, 21] width 64 height 9
click at [568, 24] on div "AG" at bounding box center [570, 21] width 12 height 12
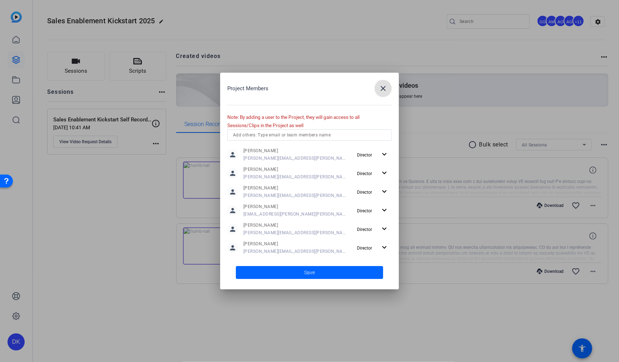
click at [299, 136] on input "text" at bounding box center [309, 135] width 153 height 9
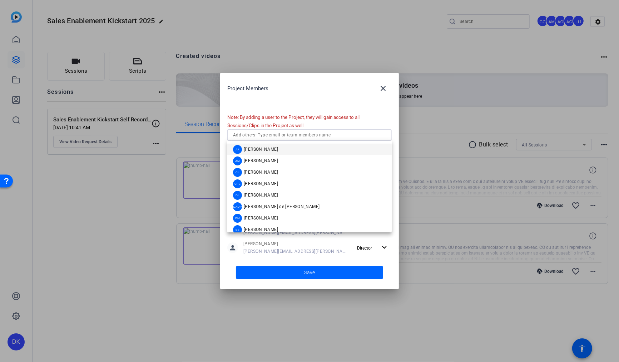
paste input "Katherine Barno <Katherine.Barno@gartner.com>"
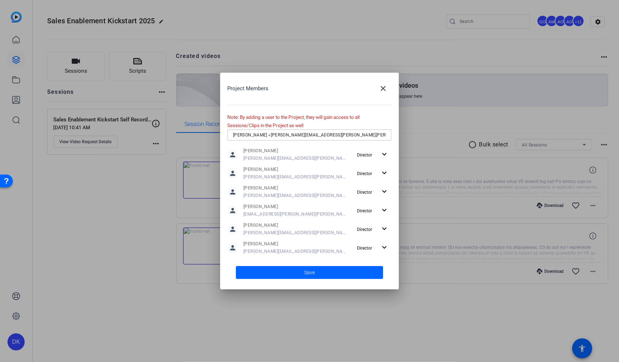
click at [287, 136] on input "Katherine Barno <Katherine.Barno@gartner.com>" at bounding box center [309, 135] width 153 height 9
drag, startPoint x: 269, startPoint y: 134, endPoint x: 206, endPoint y: 131, distance: 63.4
click at [206, 131] on div "Project Members close Note: By adding a user to the Project, they will gain acc…" at bounding box center [309, 181] width 619 height 362
click at [306, 135] on input "Katherine.Barno@gartner.com>" at bounding box center [309, 135] width 153 height 9
type input "Katherine.Barno@gartner.com"
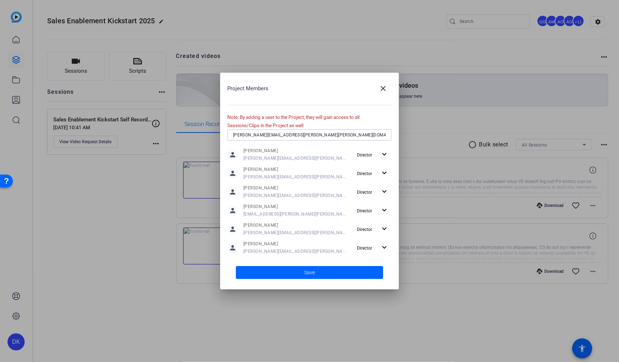
click at [342, 109] on h2 "Project Members close" at bounding box center [309, 96] width 165 height 33
click at [289, 136] on input "Katherine.Barno@gartner.com" at bounding box center [309, 135] width 153 height 9
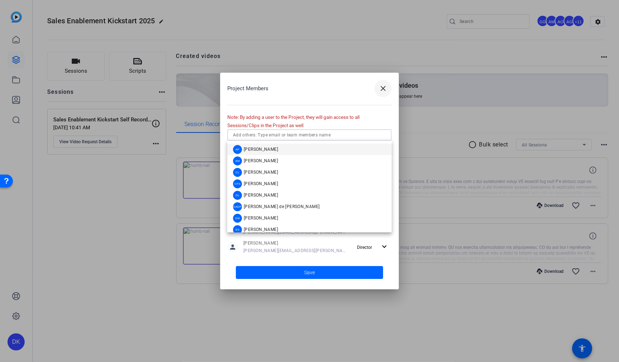
click at [383, 88] on mat-icon "close" at bounding box center [383, 88] width 9 height 9
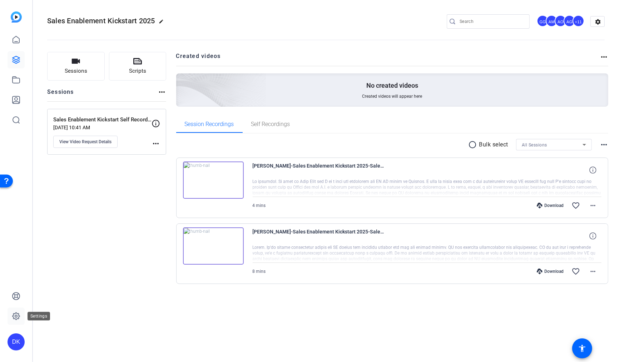
click at [14, 317] on icon at bounding box center [16, 315] width 7 height 7
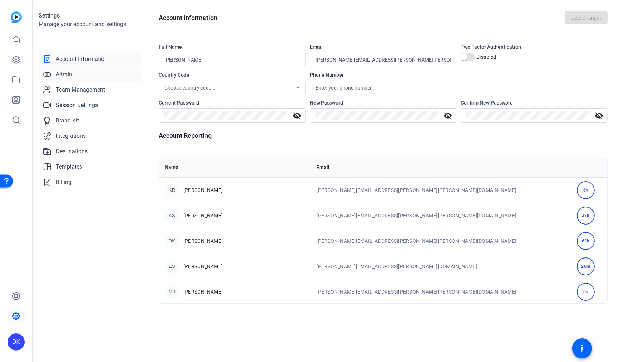
click at [69, 74] on span "Admin" at bounding box center [64, 74] width 16 height 9
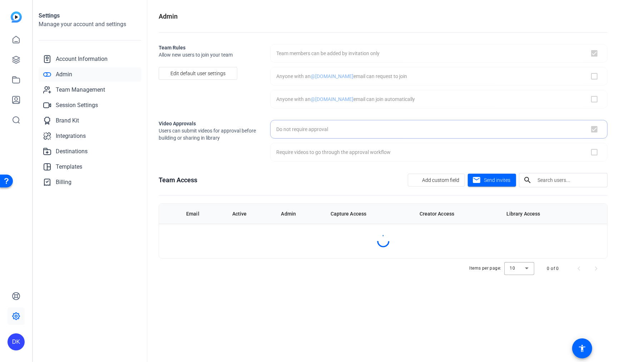
checkbox input "true"
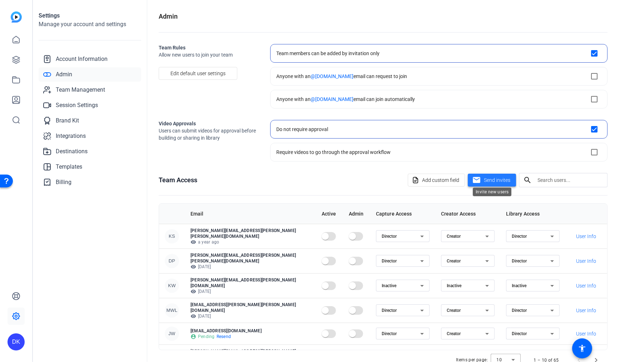
click at [490, 180] on span "Send invites" at bounding box center [497, 180] width 26 height 8
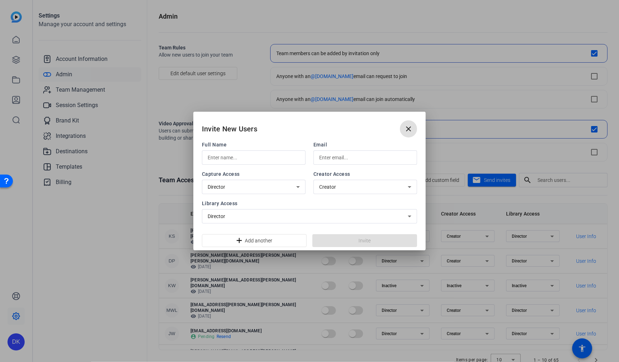
click at [244, 160] on input "text" at bounding box center [254, 157] width 92 height 9
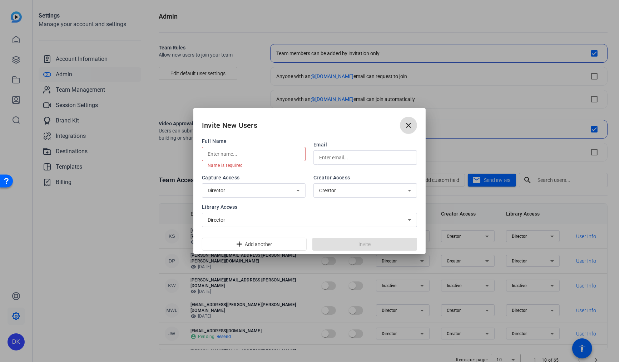
click at [405, 128] on mat-icon "close" at bounding box center [409, 125] width 9 height 9
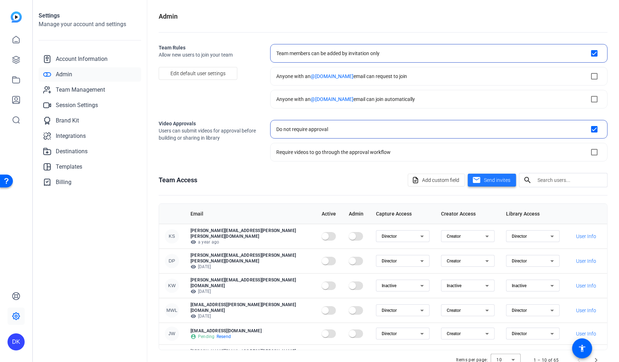
scroll to position [18, 0]
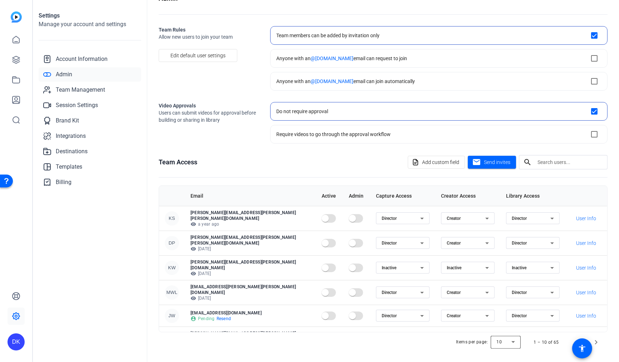
click at [515, 341] on div at bounding box center [506, 341] width 30 height 17
click at [509, 325] on mat-option "100" at bounding box center [507, 324] width 30 height 11
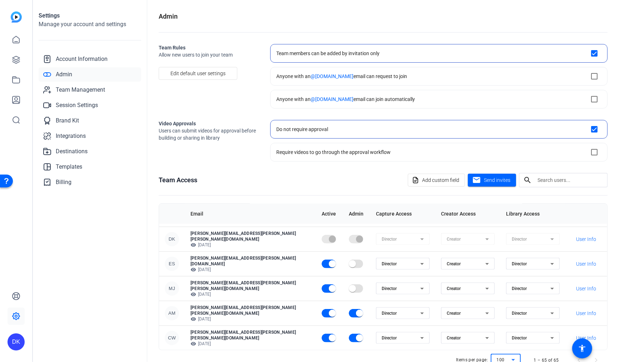
scroll to position [485, 0]
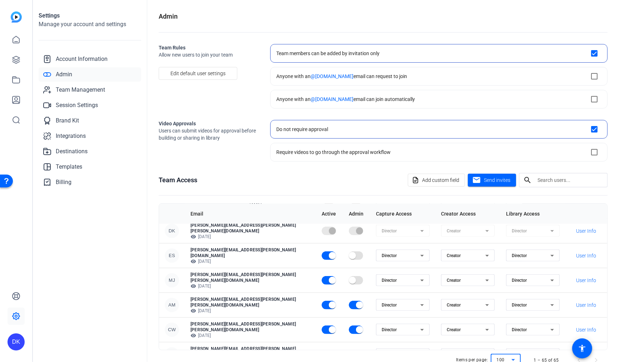
click at [515, 358] on div at bounding box center [506, 359] width 30 height 17
click at [508, 308] on mat-option "10" at bounding box center [507, 308] width 30 height 11
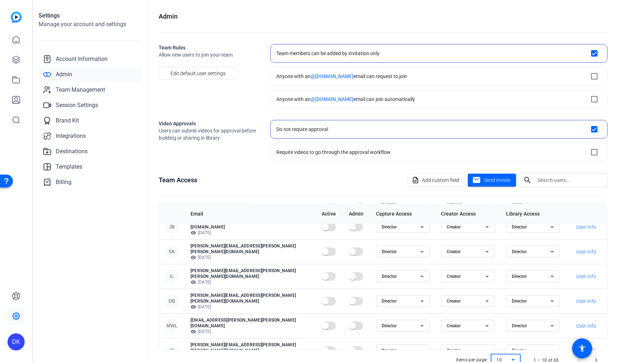
scroll to position [90, 0]
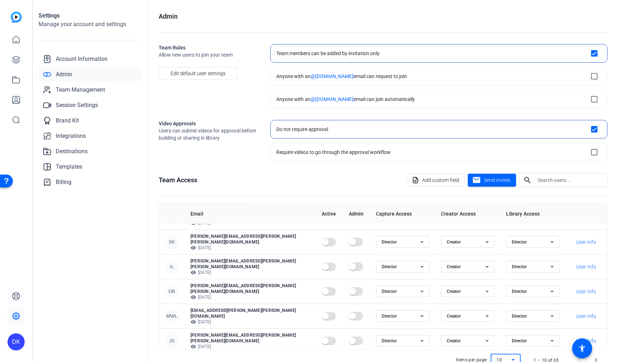
click at [564, 180] on input "text" at bounding box center [570, 180] width 64 height 9
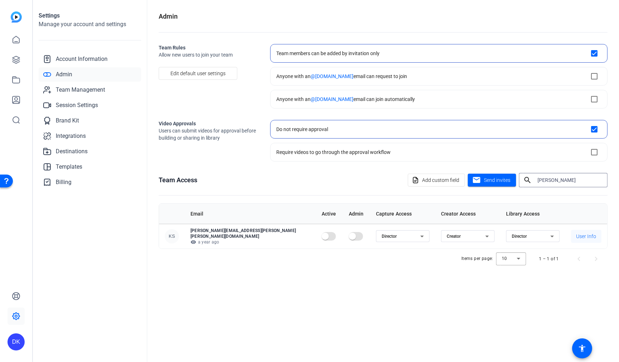
type input "shaw"
click at [577, 232] on span "User Info" at bounding box center [587, 235] width 20 height 7
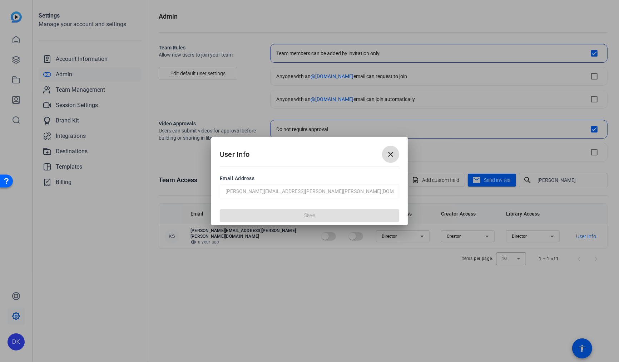
click at [393, 154] on mat-icon "close" at bounding box center [391, 154] width 9 height 9
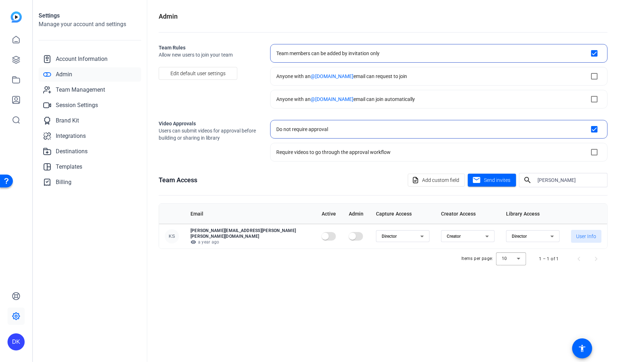
click at [172, 235] on div "KS" at bounding box center [172, 236] width 14 height 14
click at [81, 90] on span "Team Management" at bounding box center [80, 89] width 49 height 9
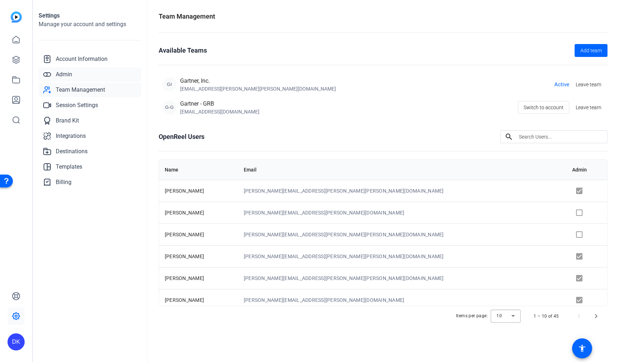
click at [70, 75] on span "Admin" at bounding box center [64, 74] width 16 height 9
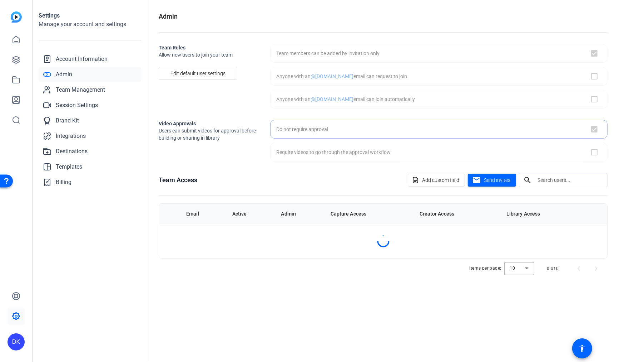
checkbox input "true"
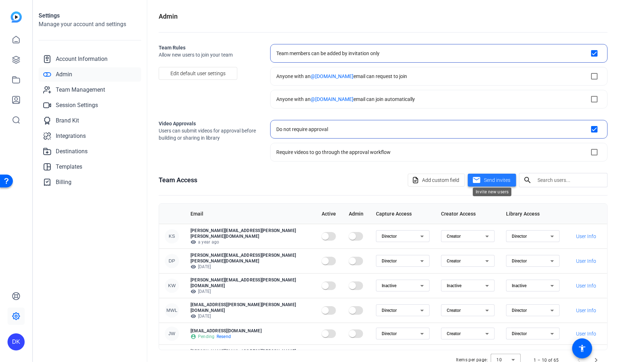
click at [494, 182] on span "Send invites" at bounding box center [497, 180] width 26 height 8
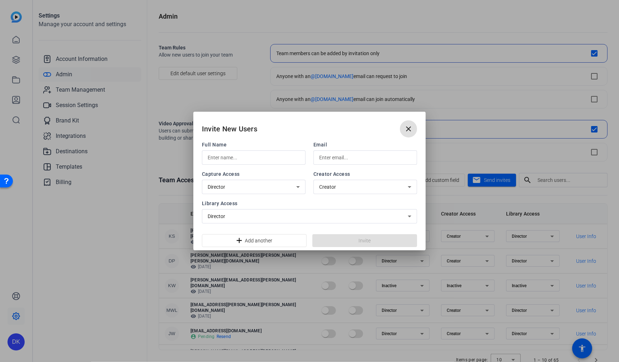
click at [410, 131] on mat-icon "close" at bounding box center [409, 128] width 9 height 9
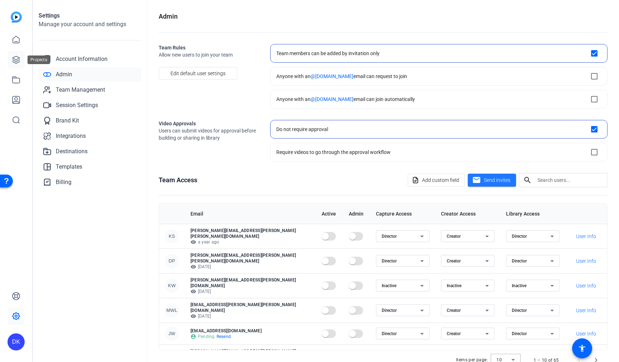
click at [20, 59] on icon at bounding box center [16, 59] width 9 height 9
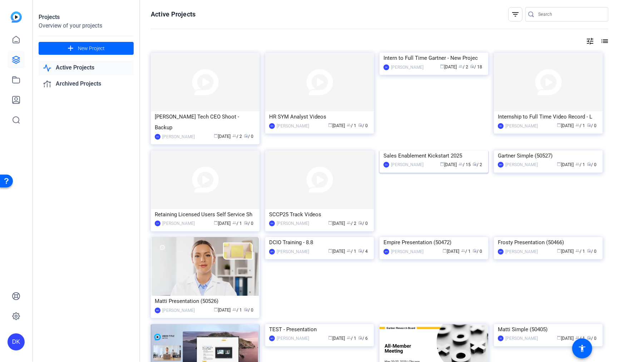
click at [420, 150] on img at bounding box center [434, 150] width 109 height 0
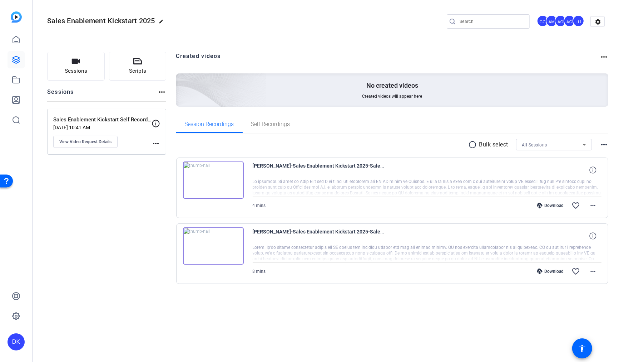
click at [559, 21] on div "AO" at bounding box center [561, 21] width 12 height 12
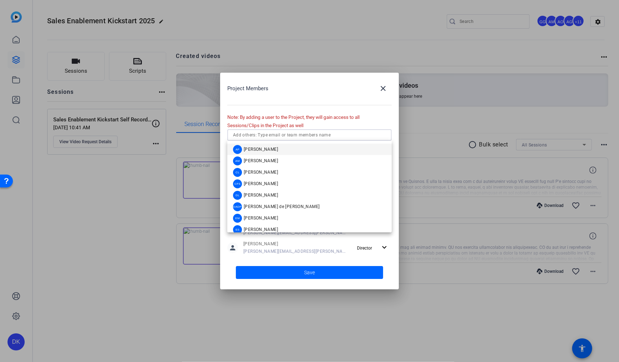
click at [313, 137] on input "text" at bounding box center [309, 135] width 153 height 9
paste input "Katherine.Barno@gartner.com"
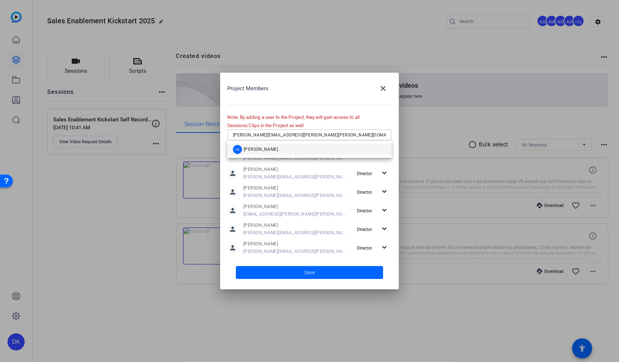
type input "Katherine.Barno@gartner.com"
click at [283, 148] on mat-option "KB Katherine Barno" at bounding box center [309, 148] width 165 height 11
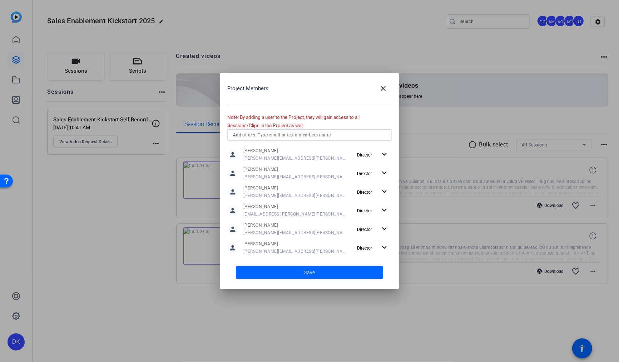
scroll to position [187, 0]
click at [383, 91] on mat-icon "close" at bounding box center [383, 88] width 9 height 9
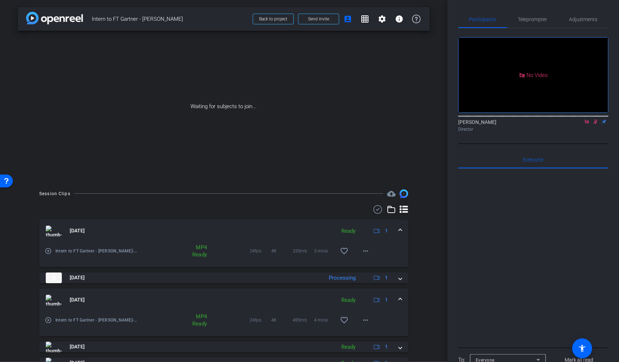
scroll to position [18, 0]
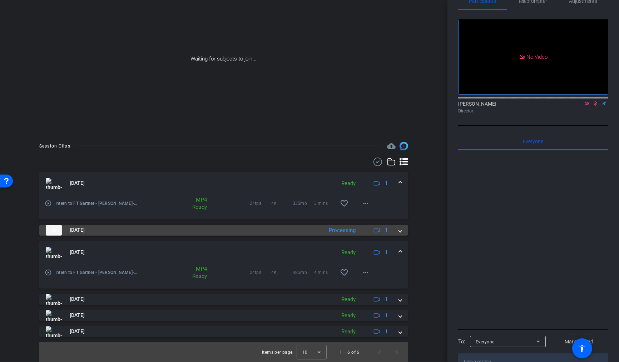
click at [400, 230] on span at bounding box center [400, 230] width 3 height 8
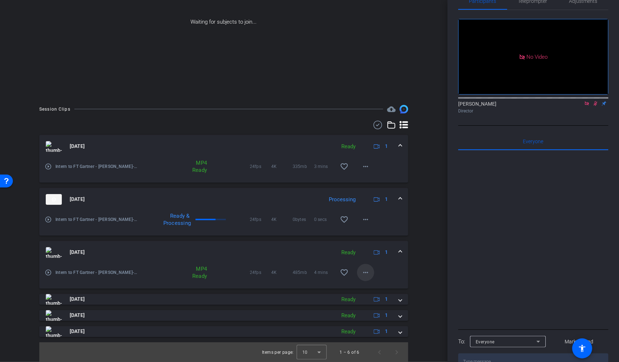
scroll to position [0, 0]
